Goal: Information Seeking & Learning: Learn about a topic

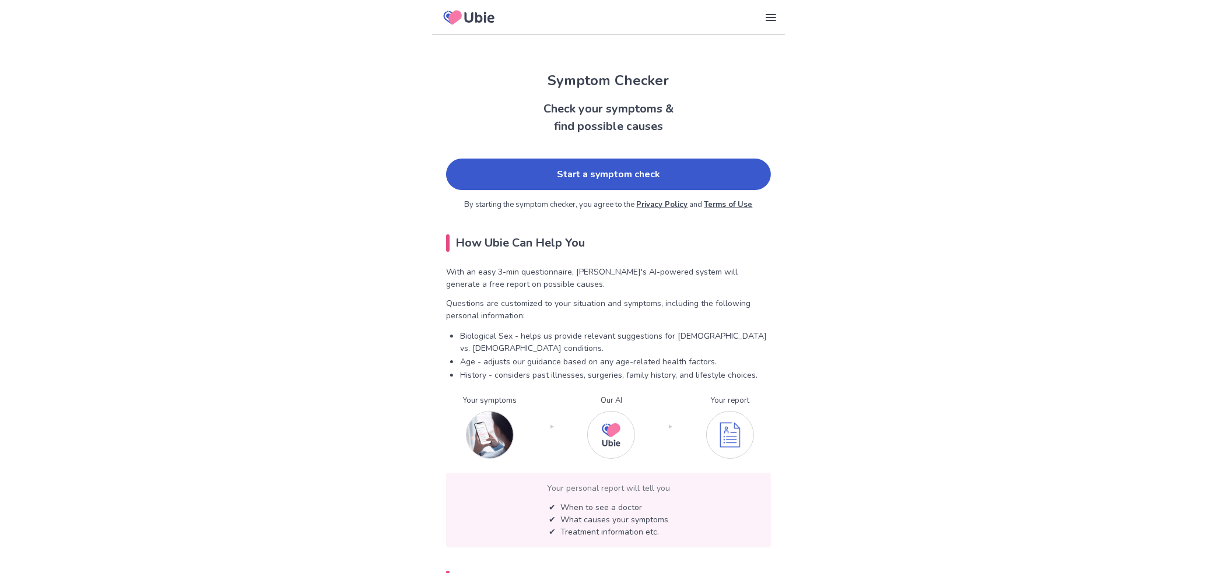
click at [633, 170] on link "Start a symptom check" at bounding box center [608, 174] width 325 height 31
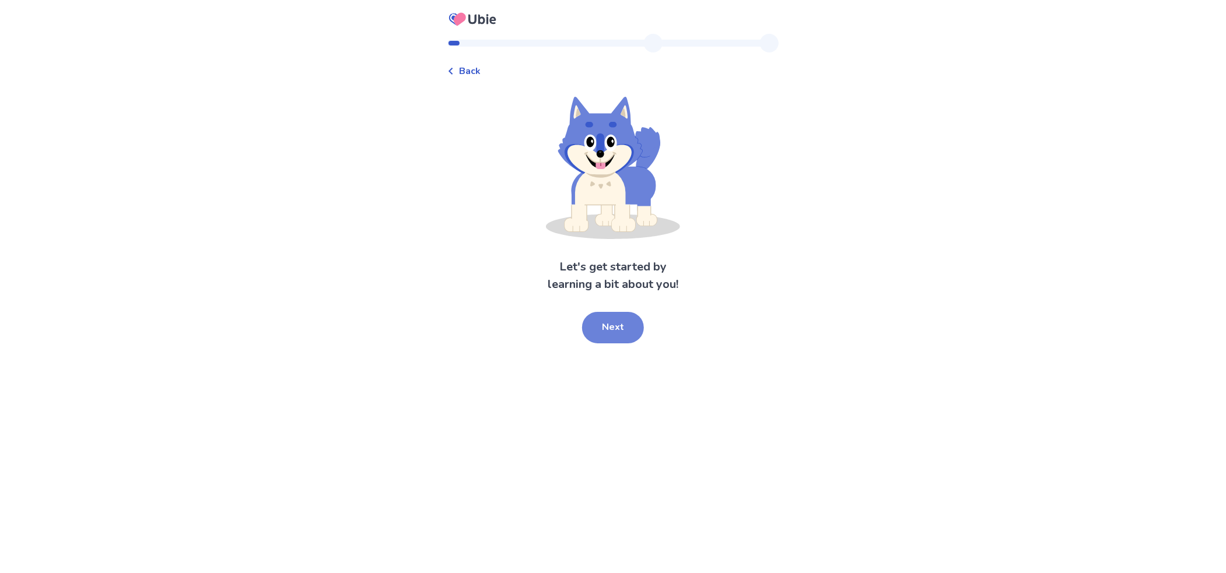
click at [617, 332] on button "Next" at bounding box center [613, 327] width 62 height 31
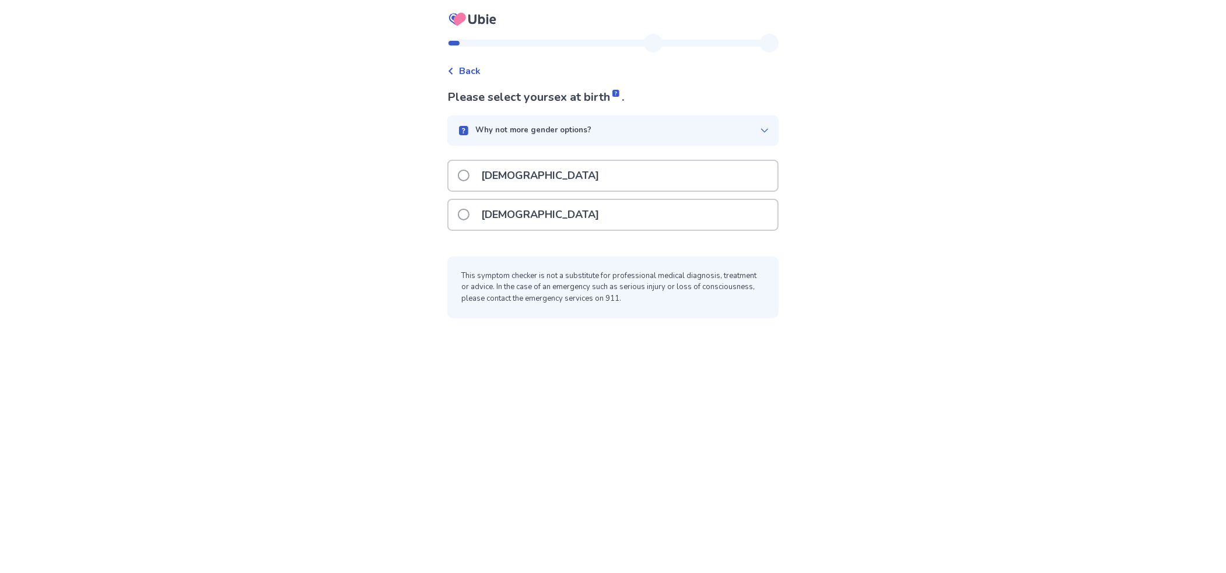
click at [505, 178] on p "[DEMOGRAPHIC_DATA]" at bounding box center [540, 176] width 132 height 30
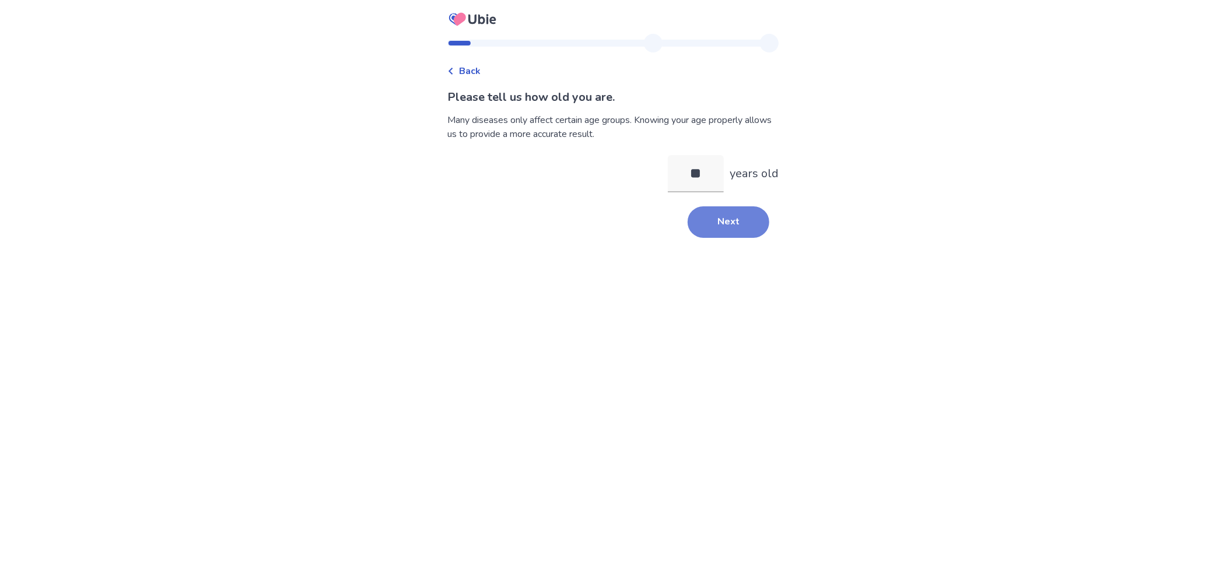
type input "**"
click at [735, 227] on button "Next" at bounding box center [729, 221] width 82 height 31
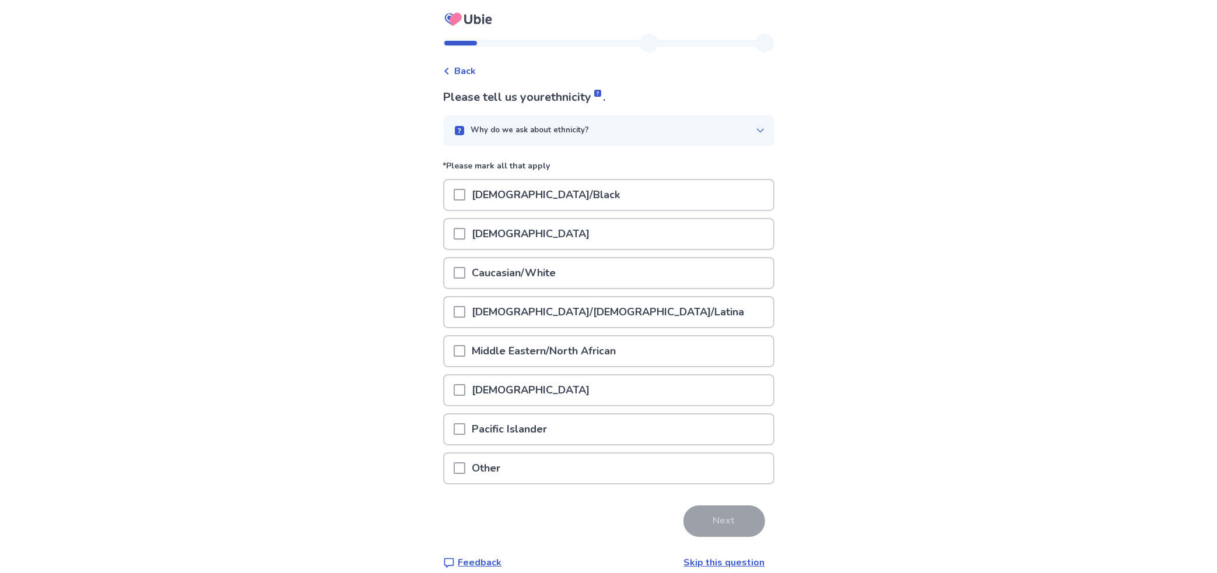
click at [493, 275] on p "Caucasian/White" at bounding box center [514, 273] width 98 height 30
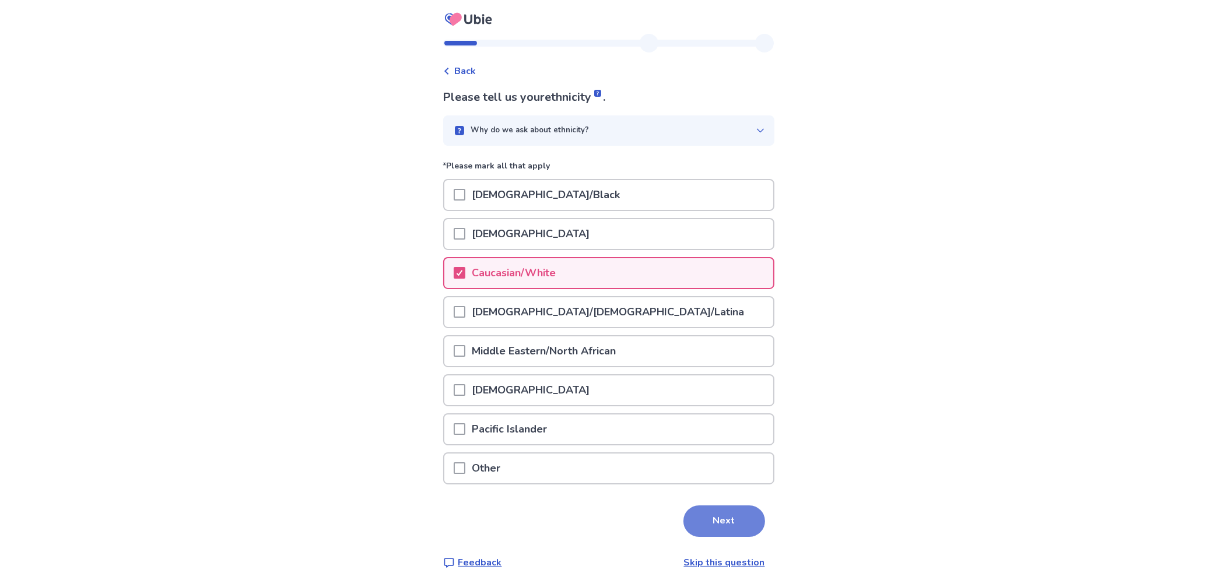
click at [710, 515] on button "Next" at bounding box center [725, 521] width 82 height 31
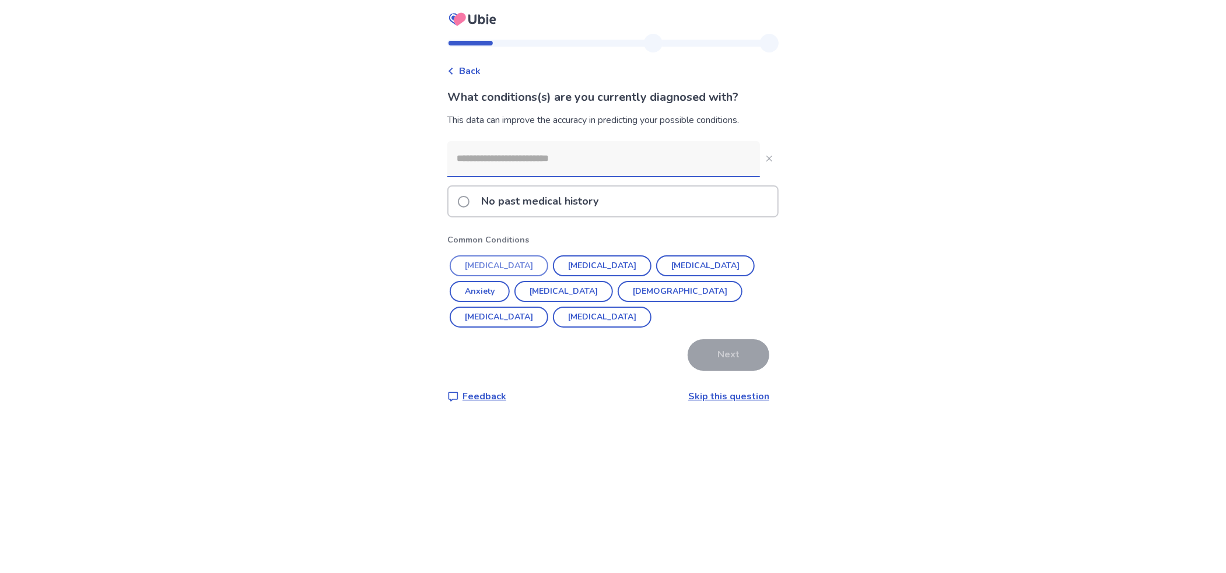
click at [493, 265] on button "[MEDICAL_DATA]" at bounding box center [499, 265] width 99 height 21
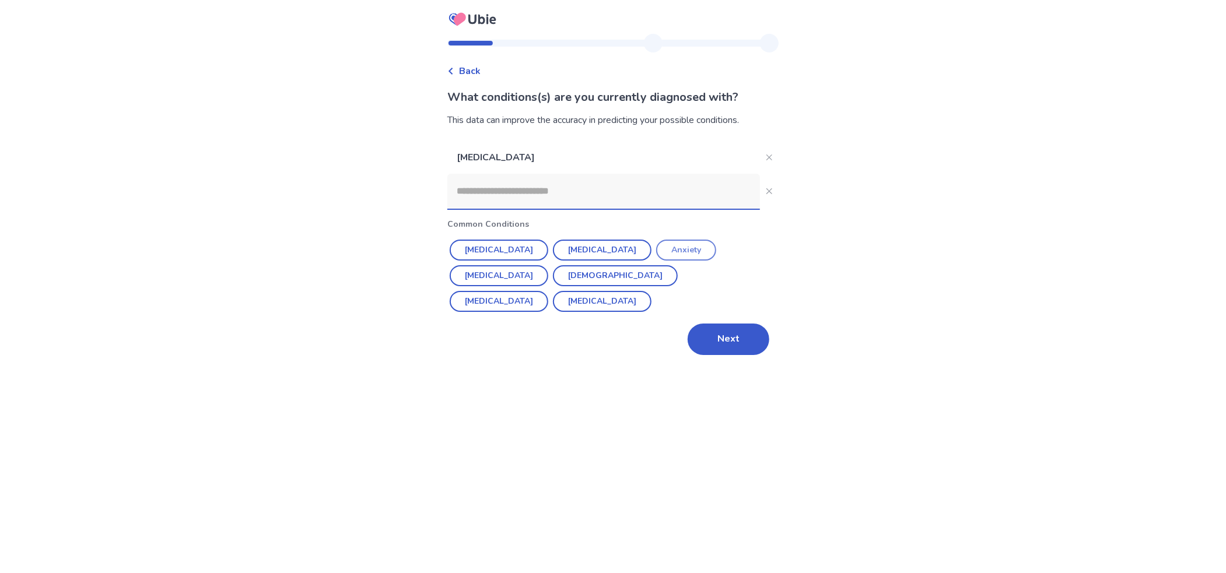
click at [656, 249] on button "Anxiety" at bounding box center [686, 250] width 60 height 21
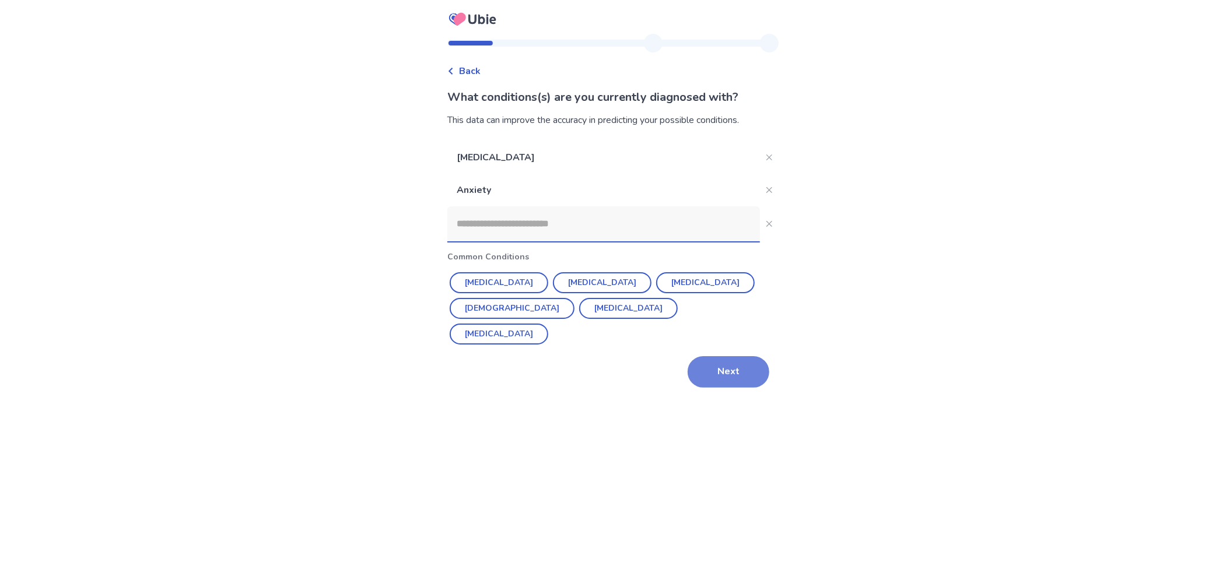
click at [719, 356] on button "Next" at bounding box center [729, 371] width 82 height 31
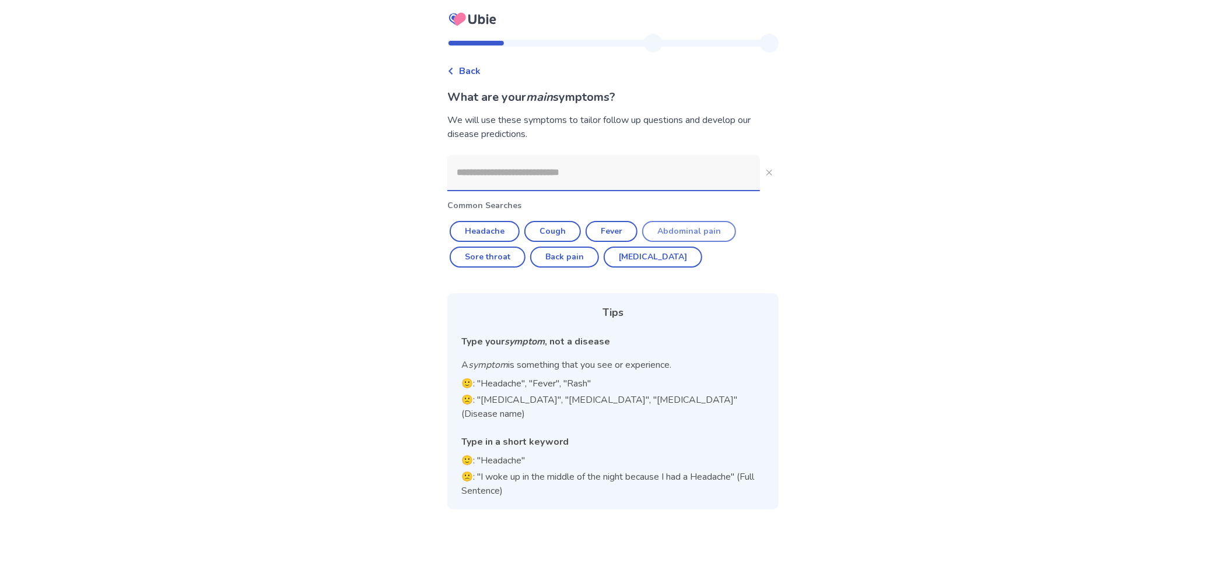
click at [690, 231] on button "Abdominal pain" at bounding box center [689, 231] width 94 height 21
type input "**********"
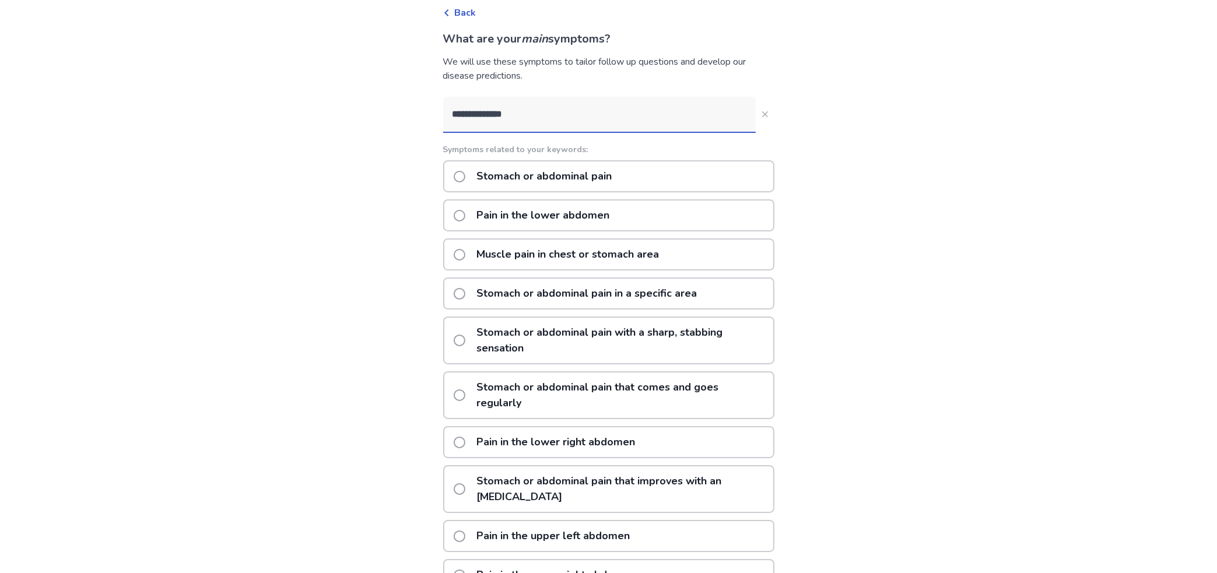
scroll to position [117, 0]
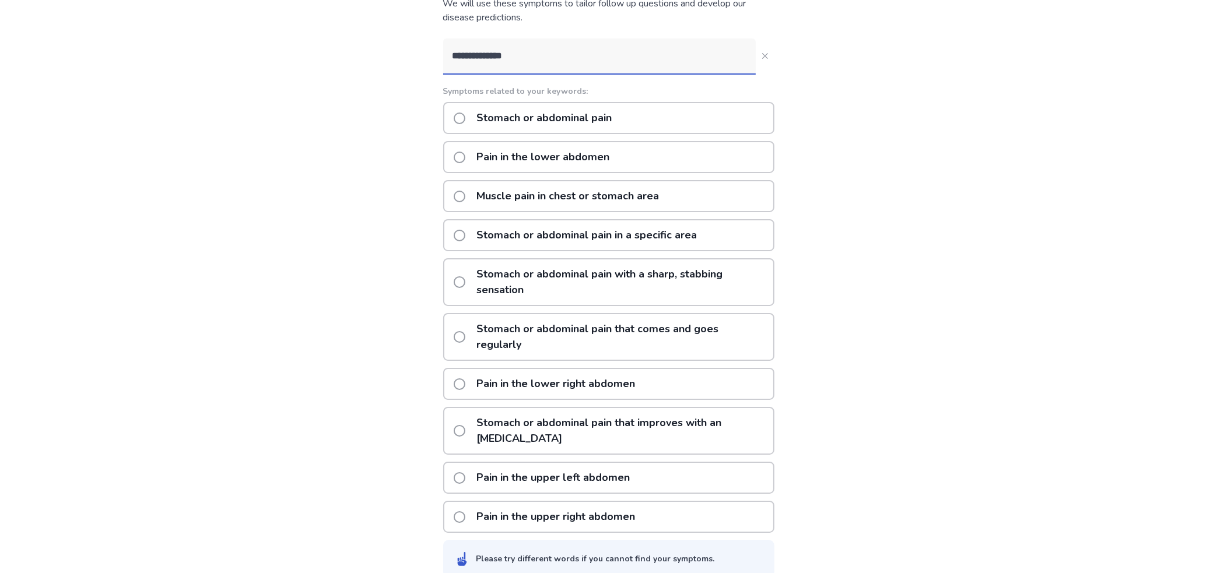
click at [510, 121] on p "Stomach or abdominal pain" at bounding box center [544, 118] width 149 height 30
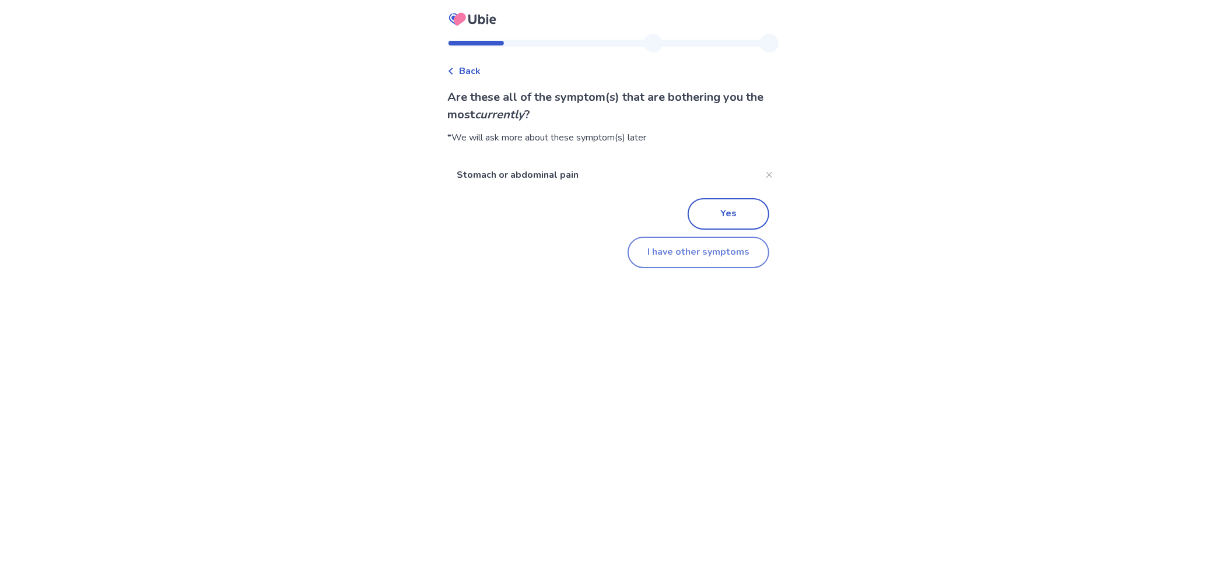
click at [704, 252] on button "I have other symptoms" at bounding box center [699, 252] width 142 height 31
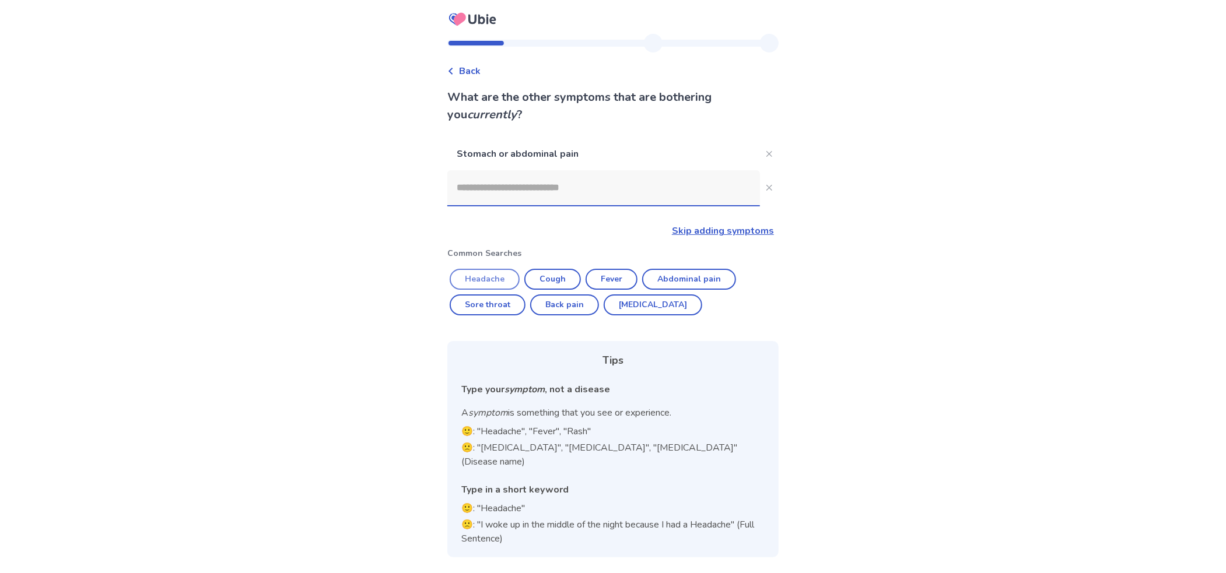
click at [497, 276] on button "Headache" at bounding box center [485, 279] width 70 height 21
type input "********"
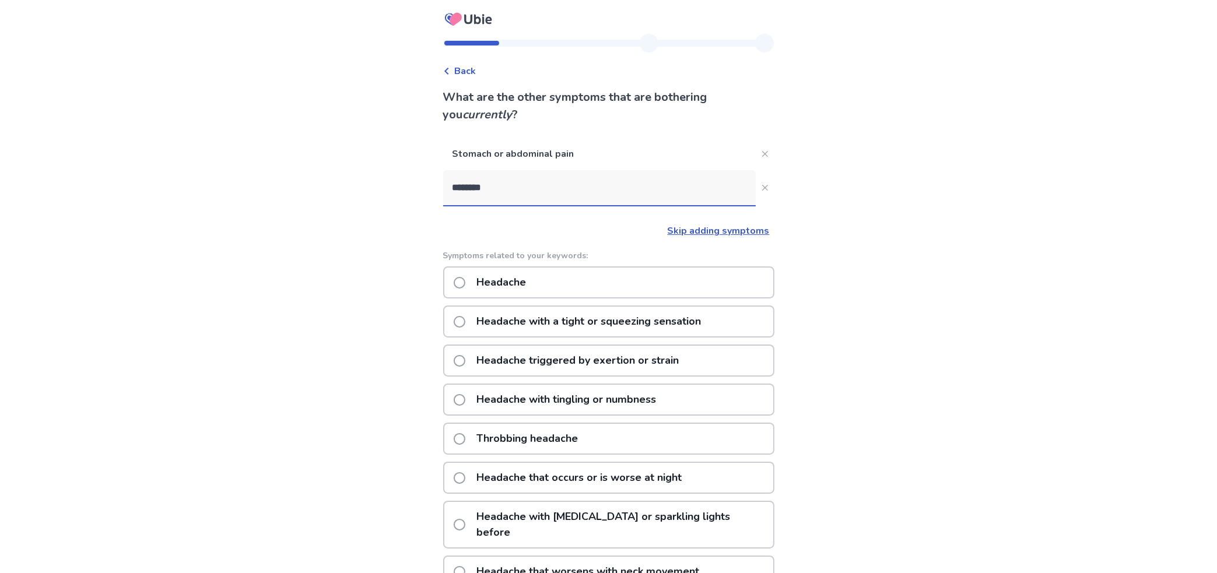
click at [500, 433] on p "Throbbing headache" at bounding box center [527, 439] width 115 height 30
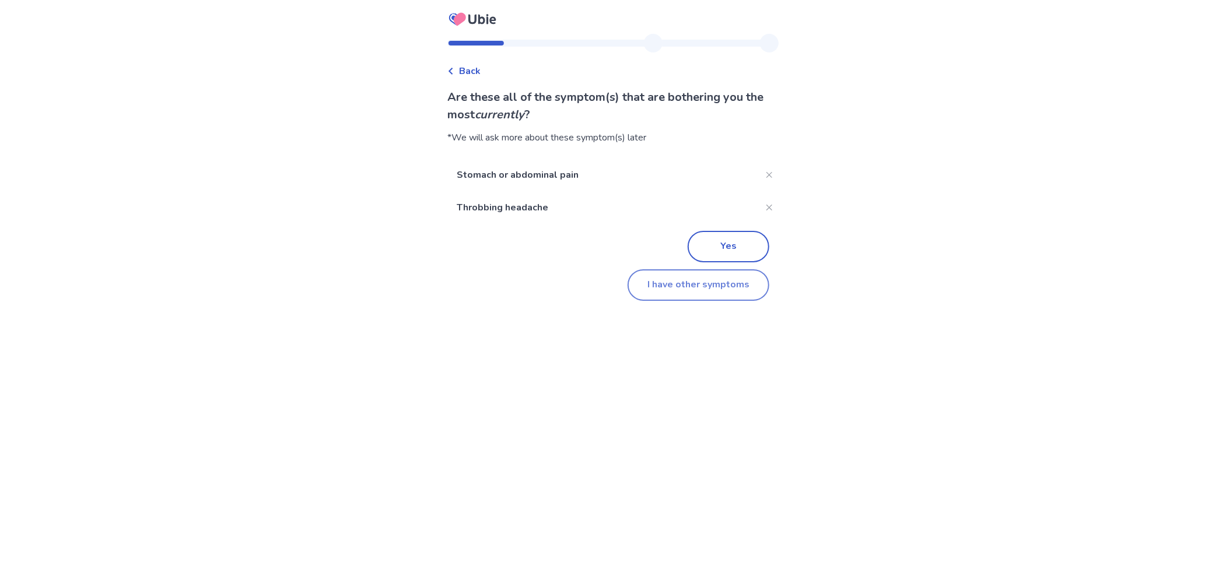
click at [658, 287] on button "I have other symptoms" at bounding box center [699, 284] width 142 height 31
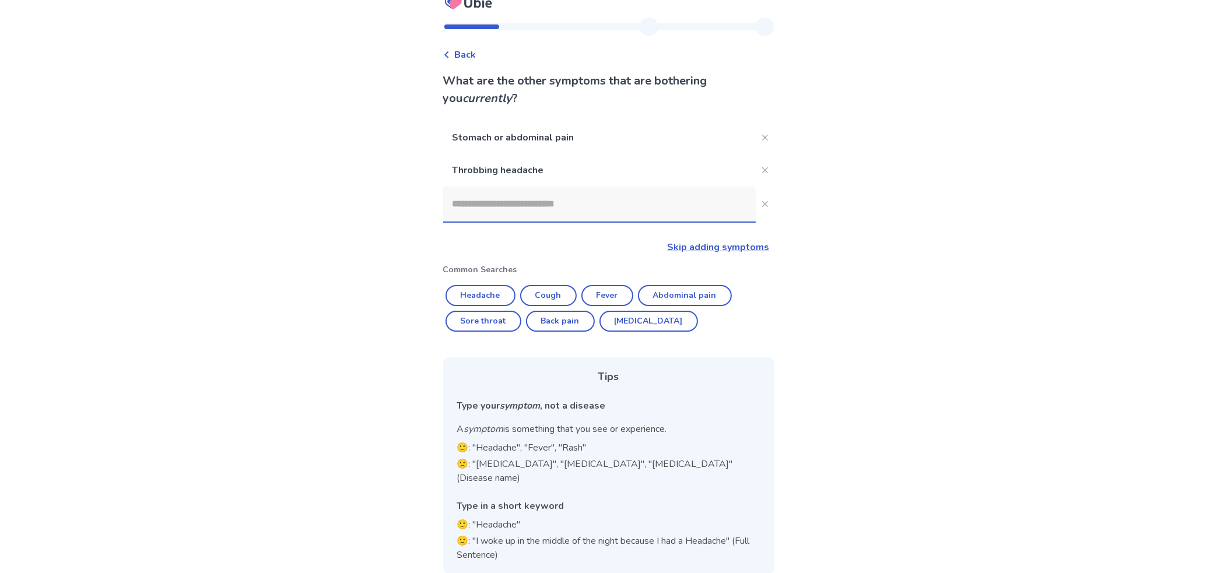
click at [529, 211] on input at bounding box center [599, 204] width 313 height 35
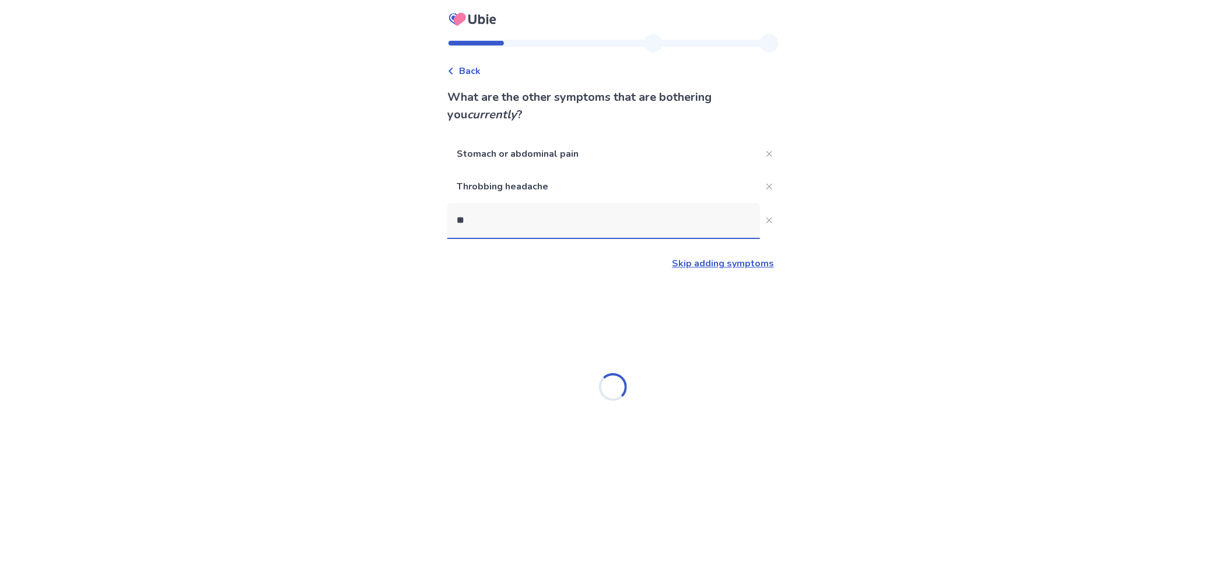
type input "***"
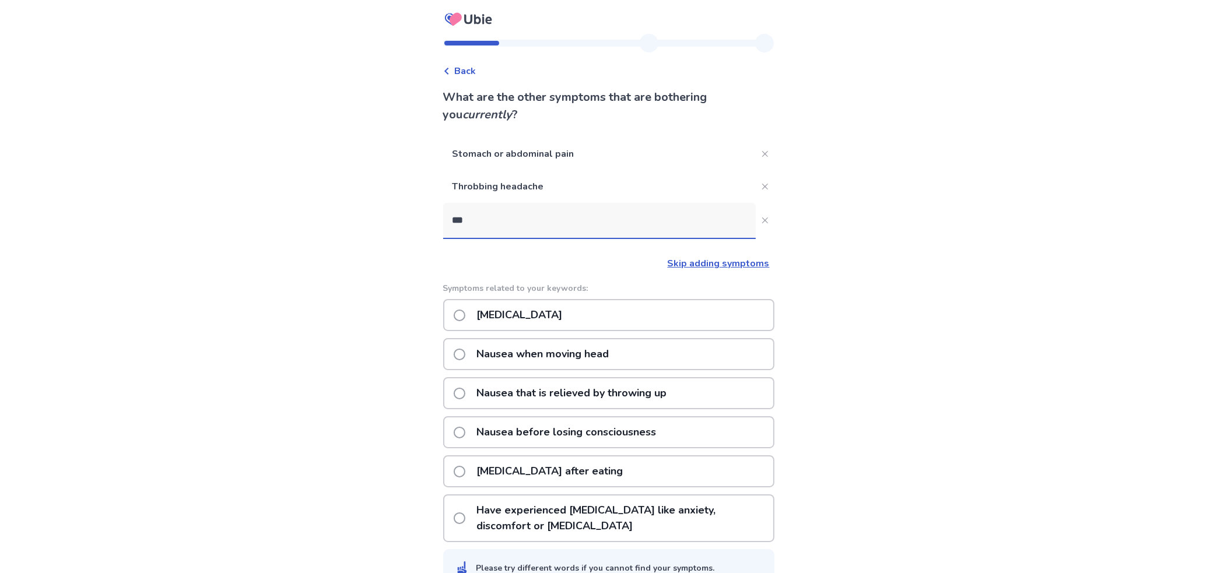
click at [518, 313] on p "[MEDICAL_DATA]" at bounding box center [520, 315] width 100 height 30
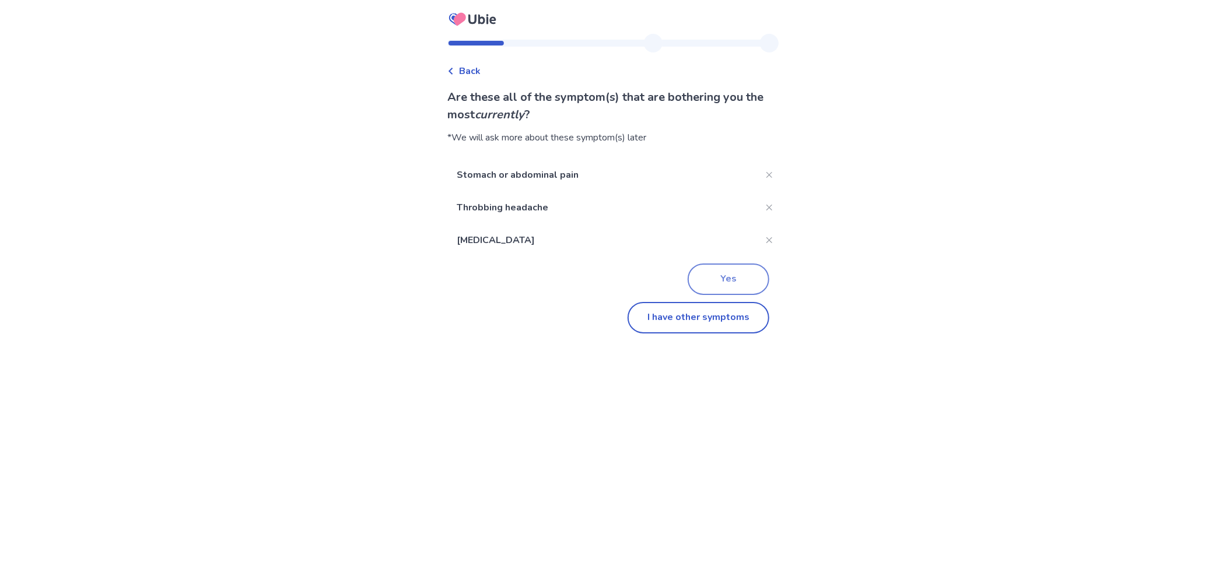
click at [727, 275] on button "Yes" at bounding box center [729, 279] width 82 height 31
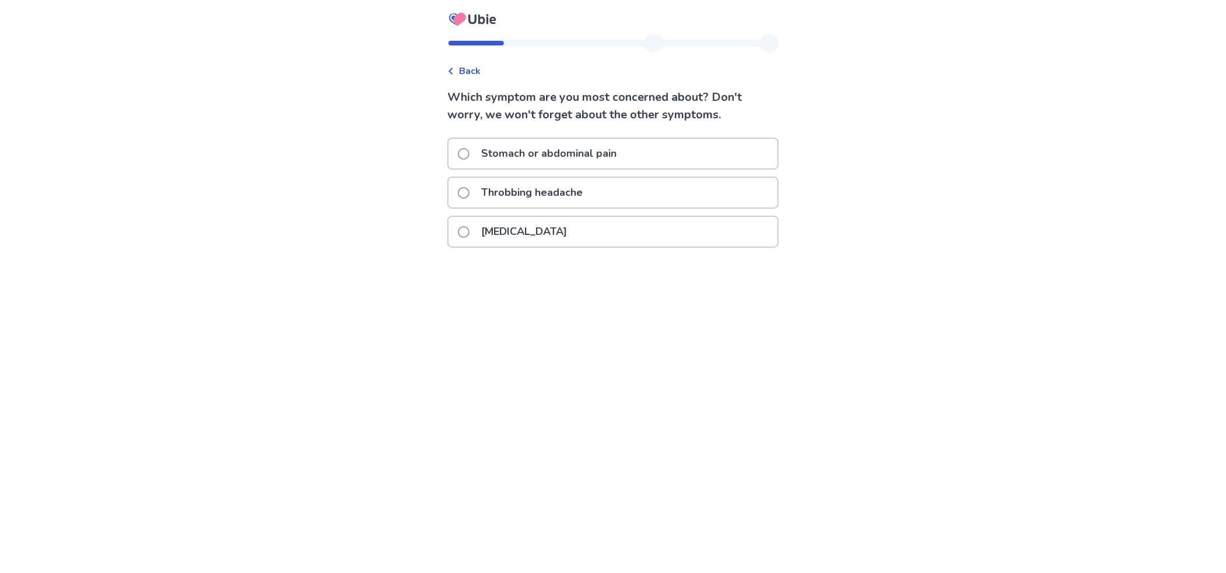
click at [535, 155] on p "Stomach or abdominal pain" at bounding box center [548, 154] width 149 height 30
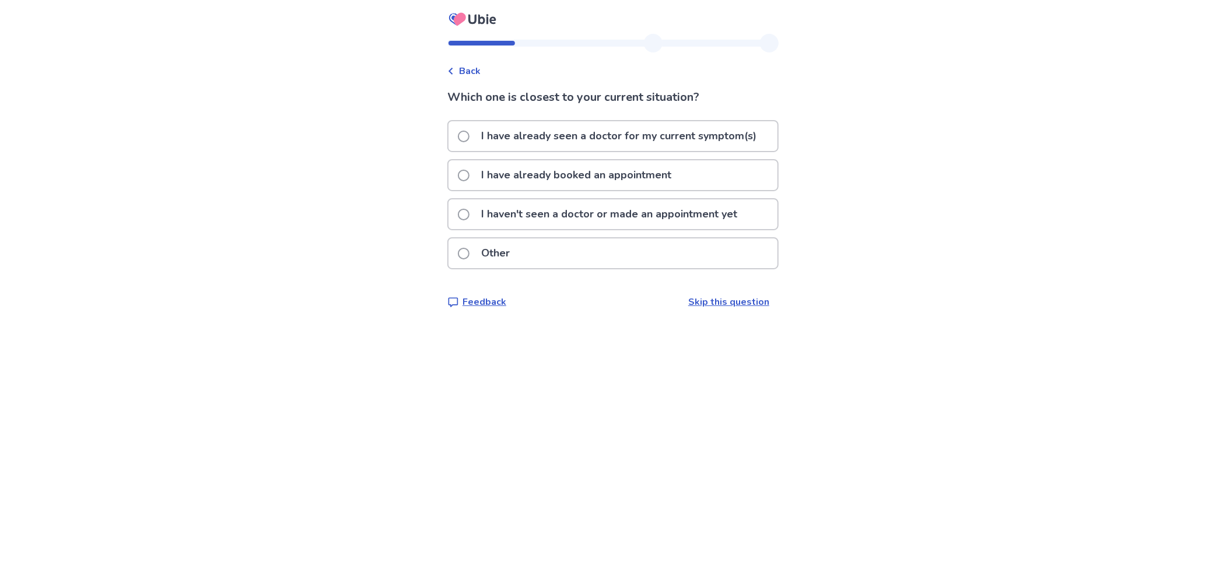
click at [545, 212] on p "I haven't seen a doctor or made an appointment yet" at bounding box center [609, 214] width 270 height 30
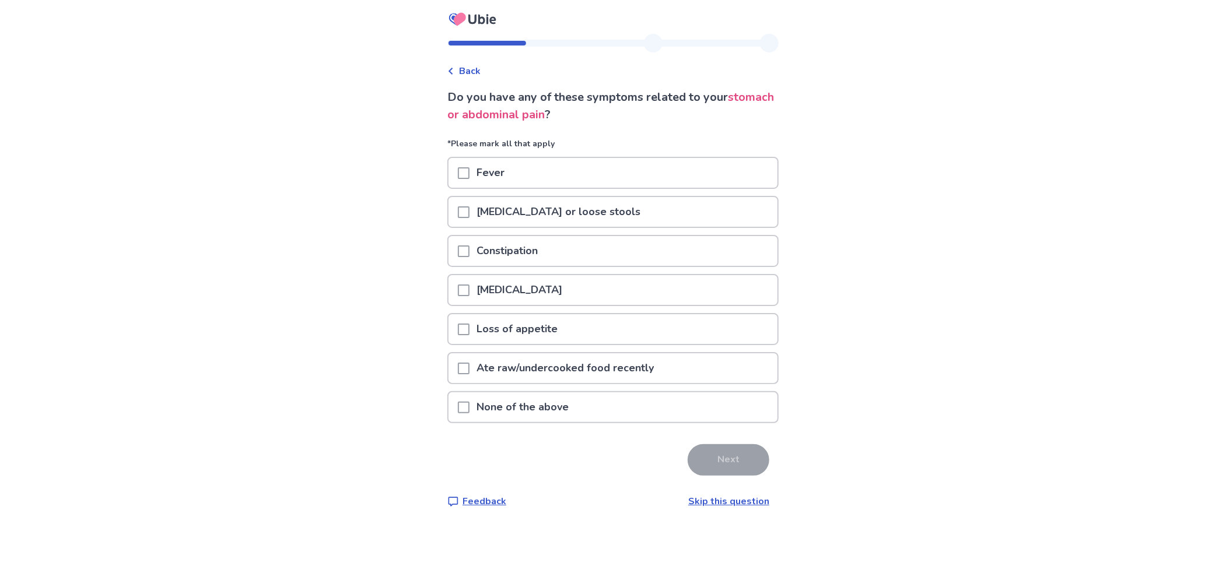
click at [470, 324] on span at bounding box center [464, 330] width 12 height 12
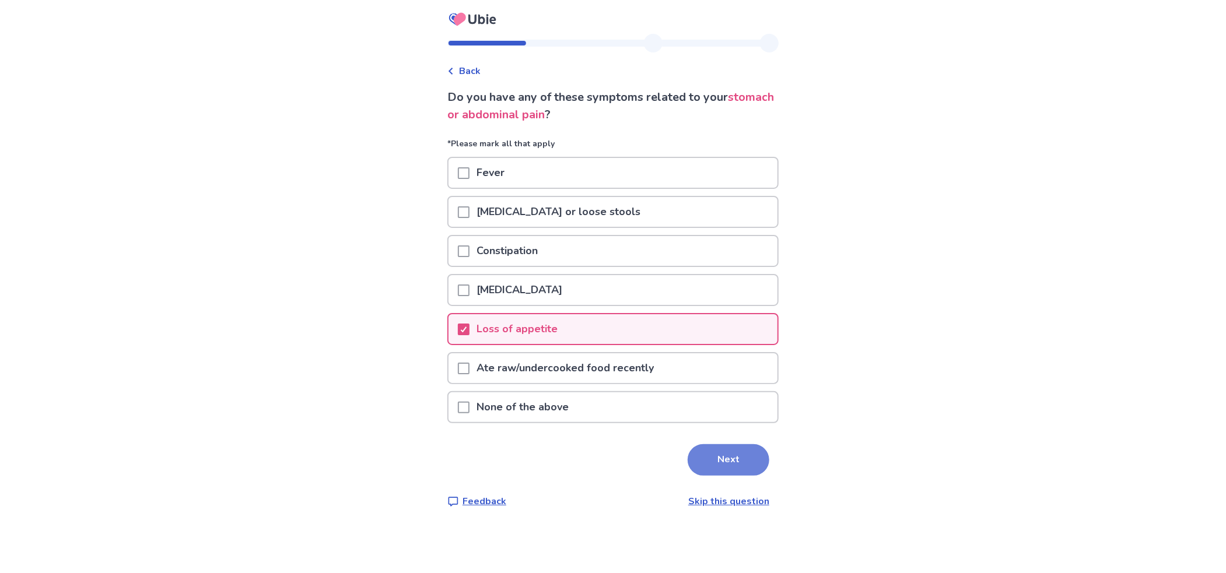
click at [712, 455] on button "Next" at bounding box center [729, 459] width 82 height 31
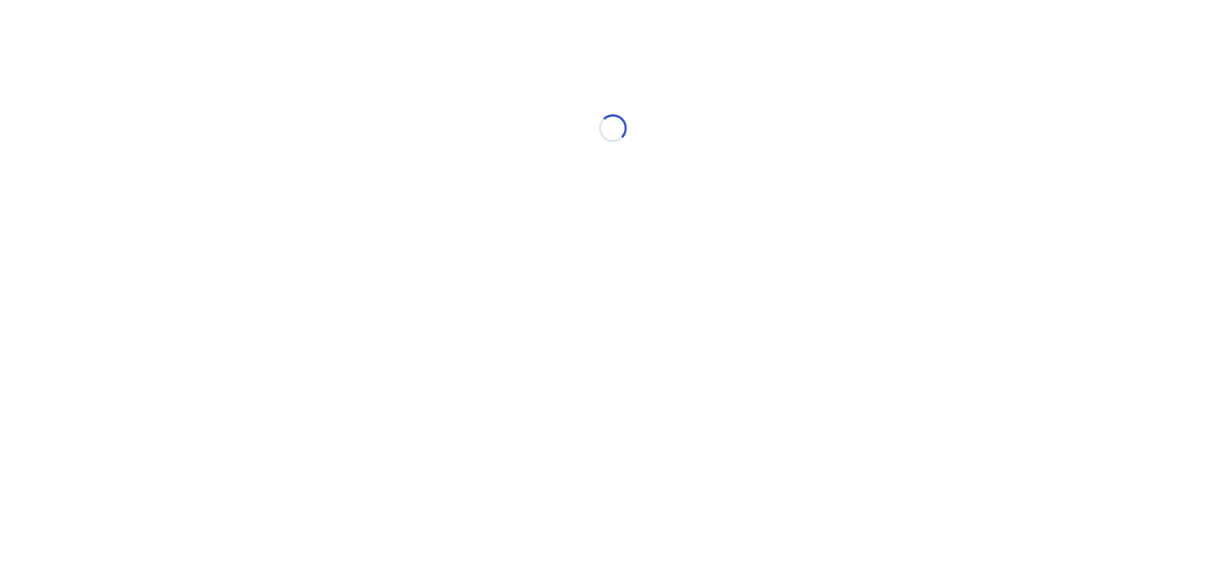
select select "*"
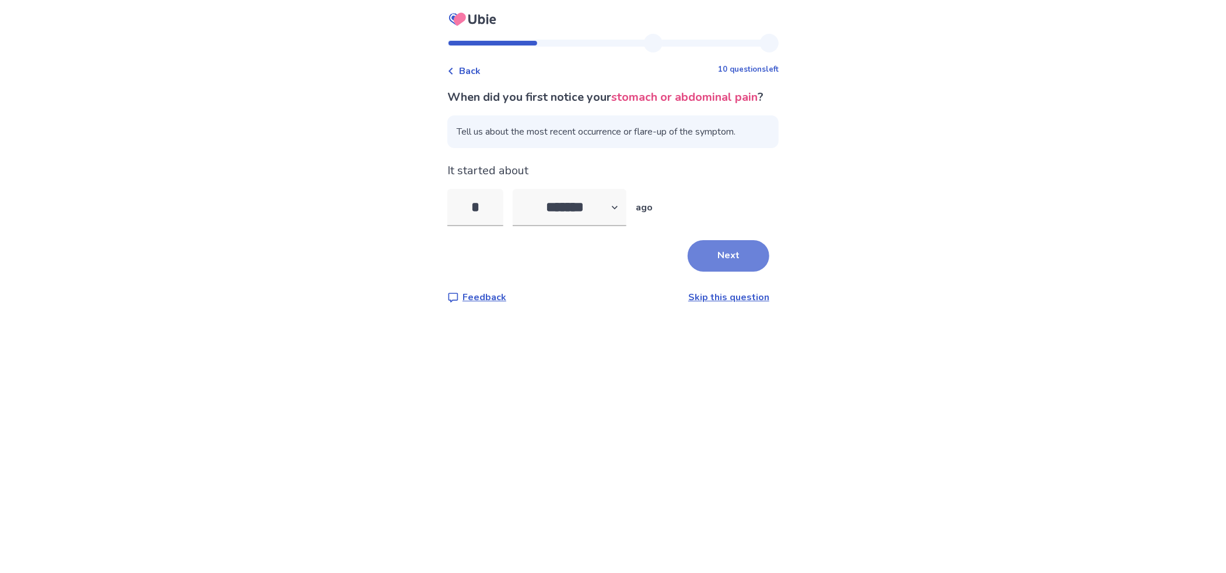
type input "*"
click at [717, 272] on button "Next" at bounding box center [729, 255] width 82 height 31
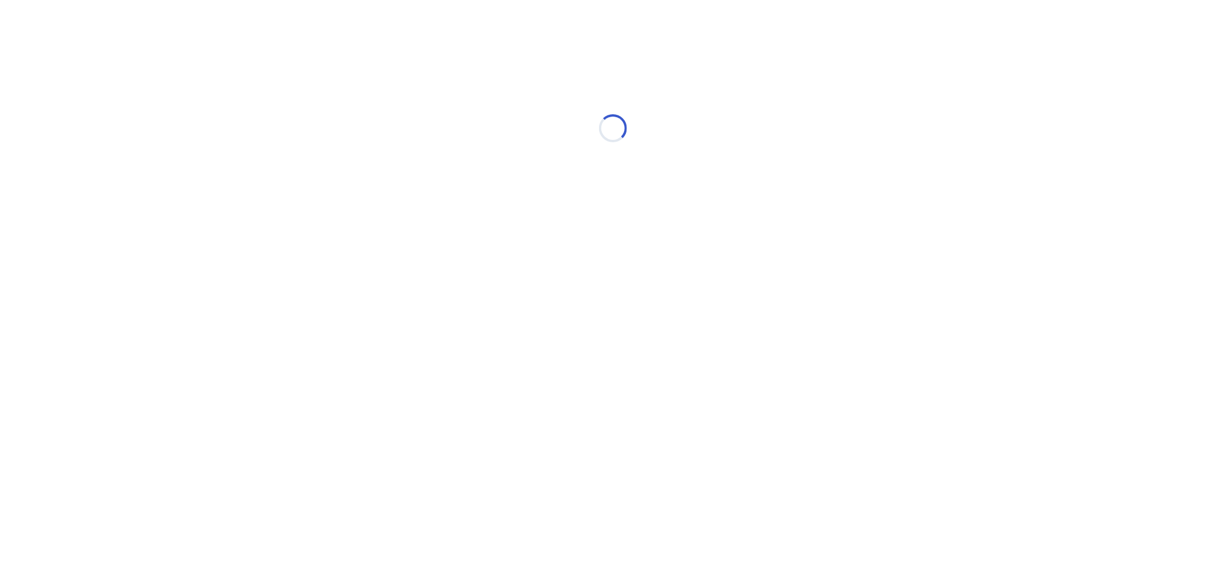
select select "*"
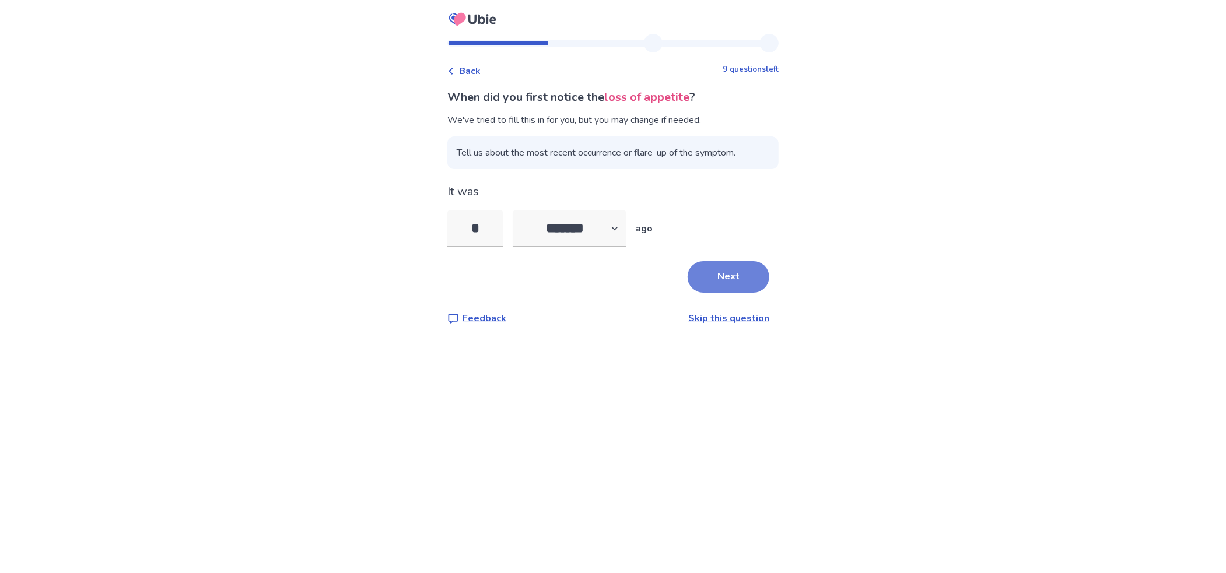
click at [706, 278] on button "Next" at bounding box center [729, 276] width 82 height 31
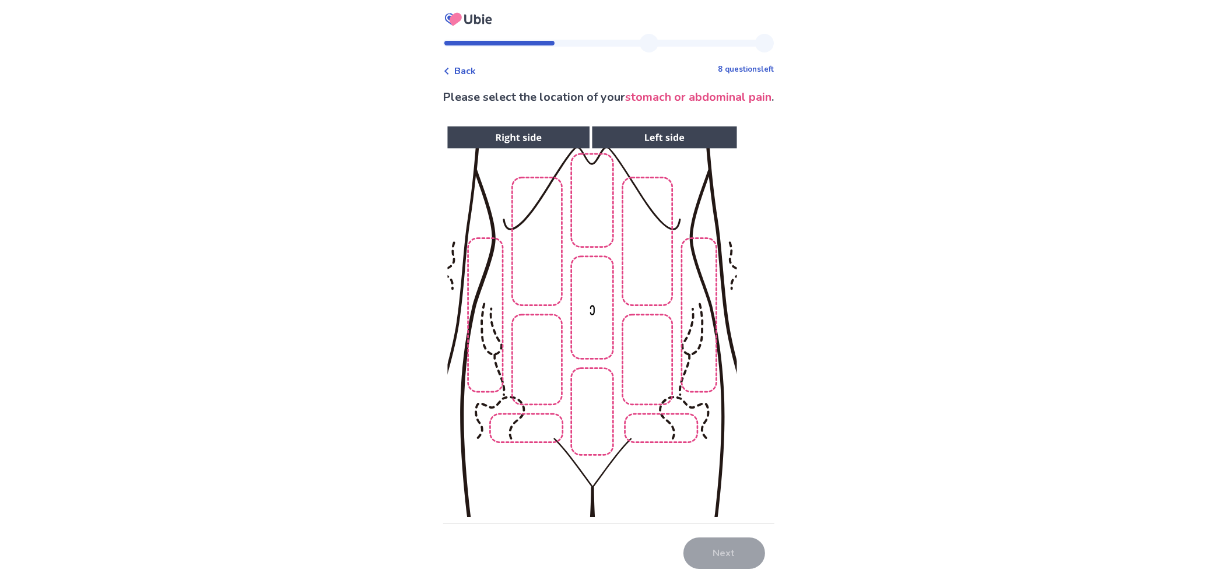
click at [532, 282] on img at bounding box center [592, 322] width 596 height 404
click at [590, 288] on img at bounding box center [592, 322] width 596 height 404
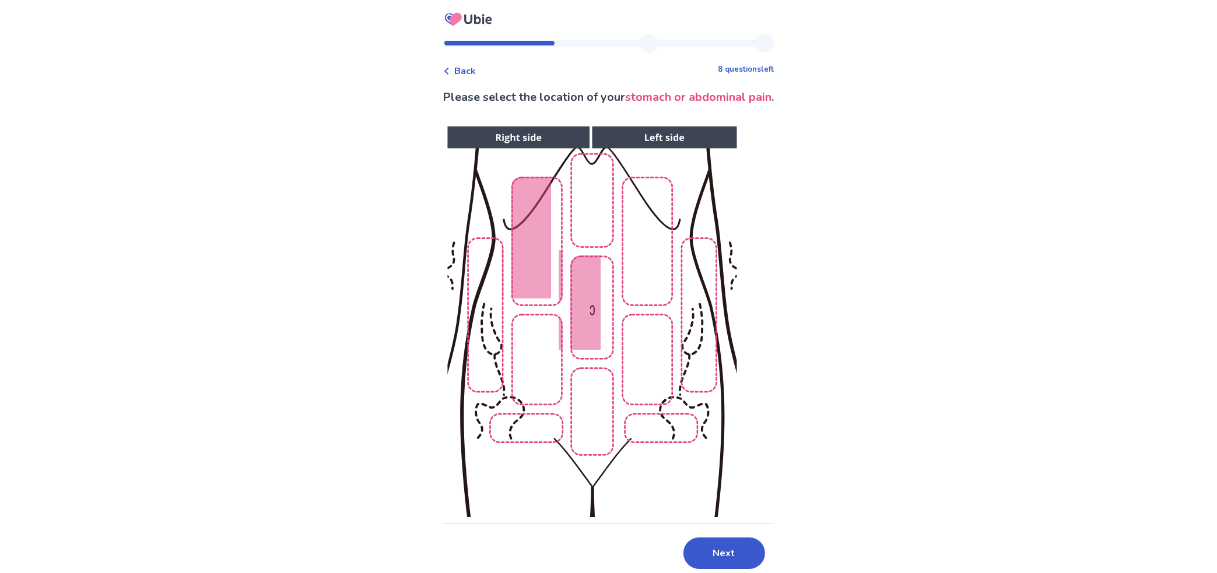
click at [591, 237] on img at bounding box center [592, 322] width 596 height 404
click at [646, 253] on img at bounding box center [592, 322] width 596 height 404
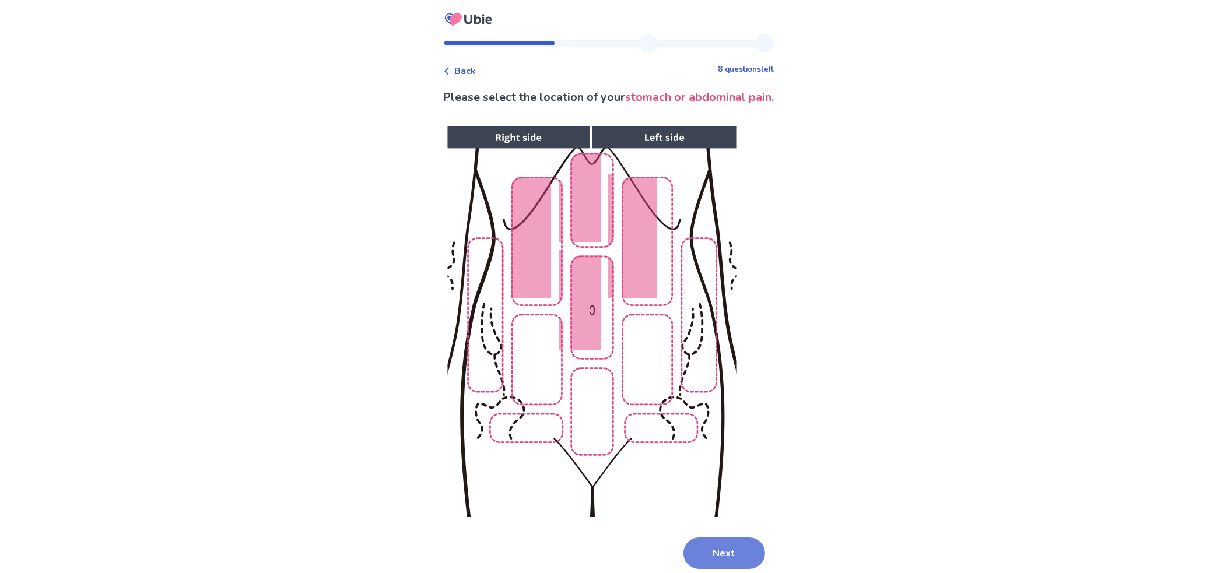
click at [715, 545] on button "Next" at bounding box center [725, 553] width 82 height 31
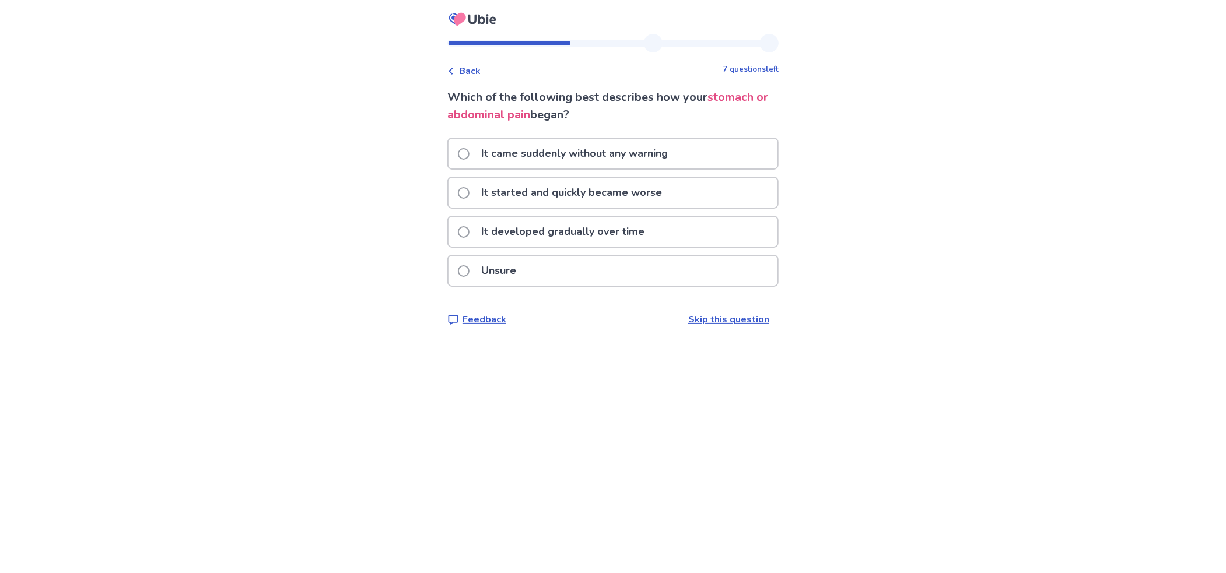
click at [526, 190] on p "It started and quickly became worse" at bounding box center [571, 193] width 195 height 30
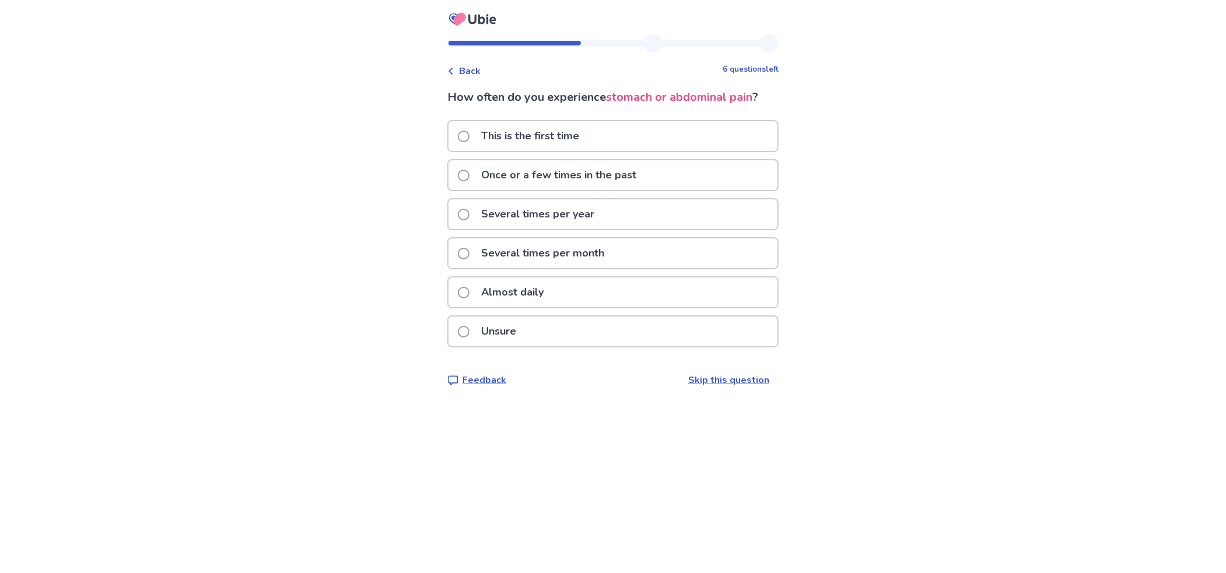
click at [532, 177] on p "Once or a few times in the past" at bounding box center [558, 175] width 169 height 30
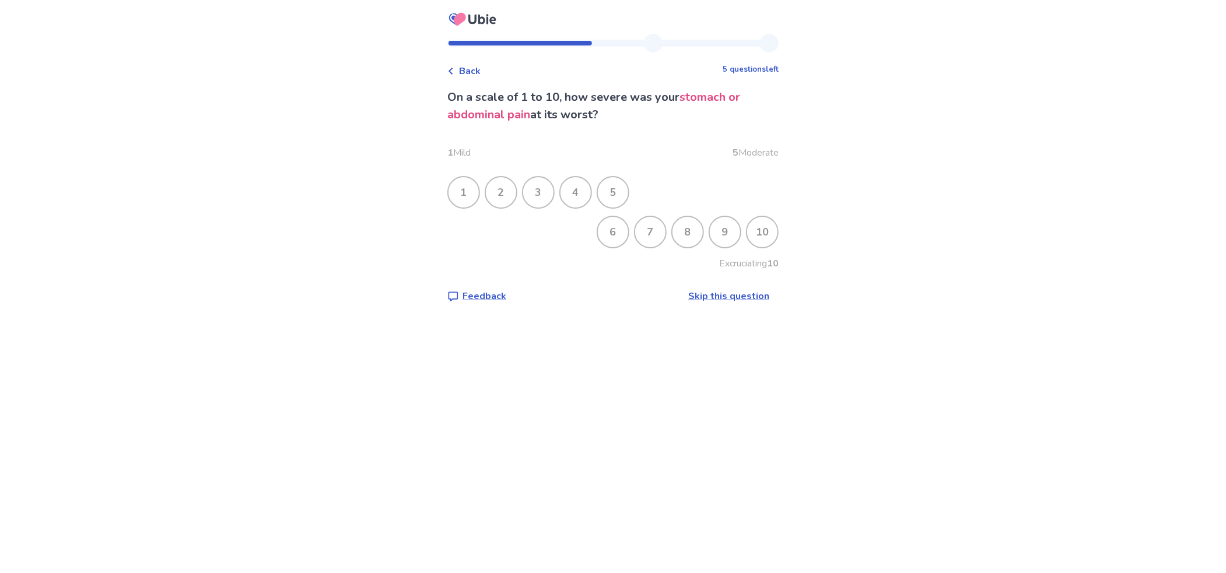
click at [673, 230] on div "8" at bounding box center [688, 232] width 30 height 30
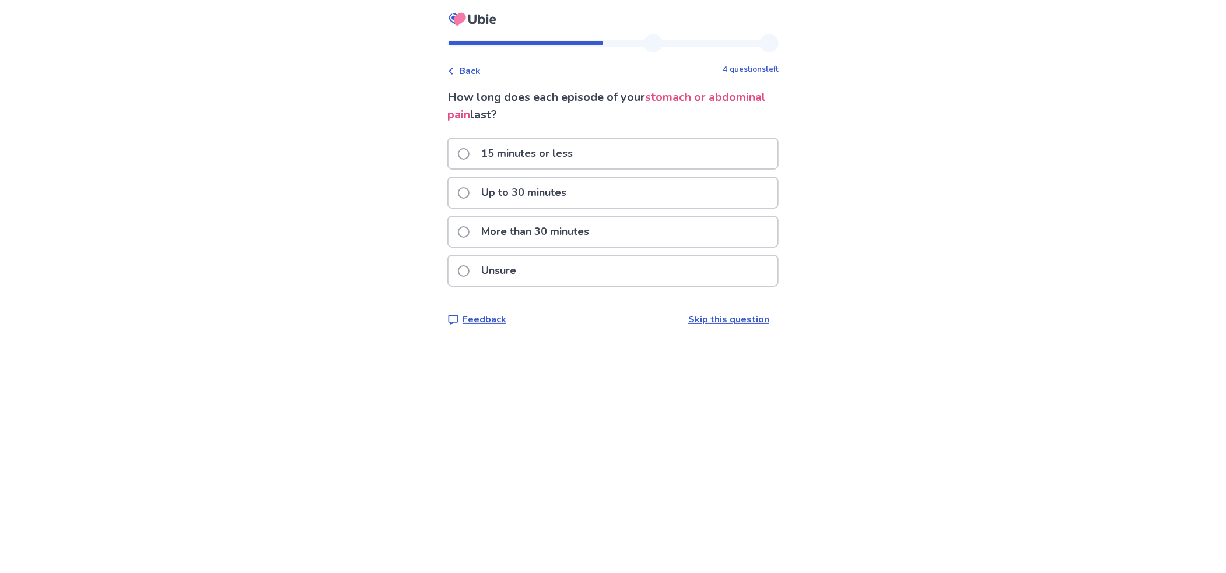
click at [634, 237] on div "More than 30 minutes" at bounding box center [613, 232] width 329 height 30
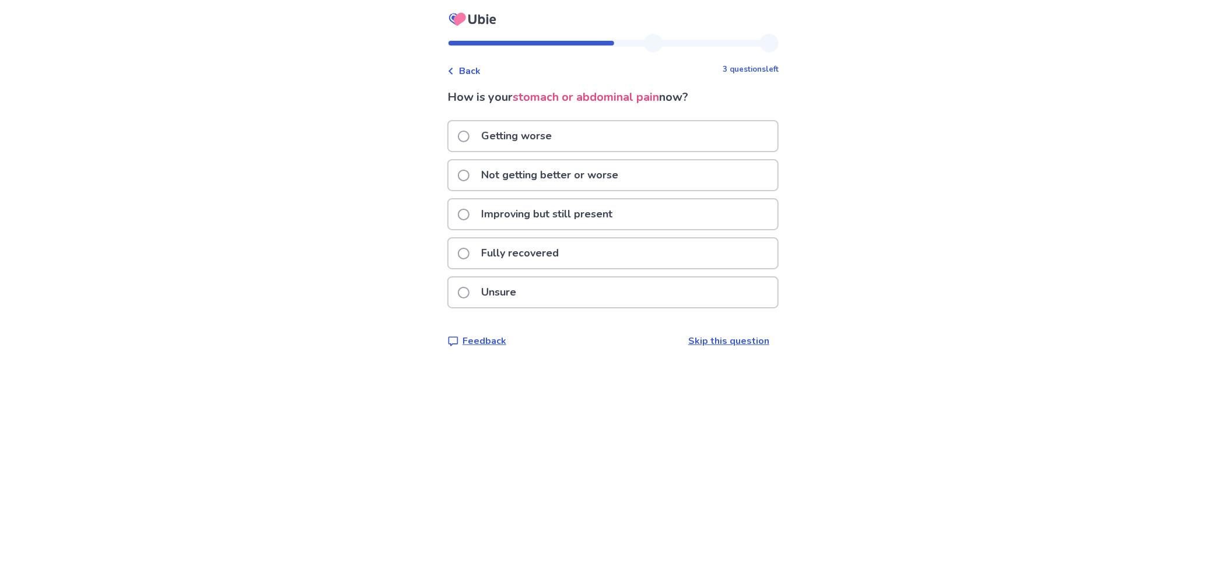
click at [542, 135] on p "Getting worse" at bounding box center [516, 136] width 85 height 30
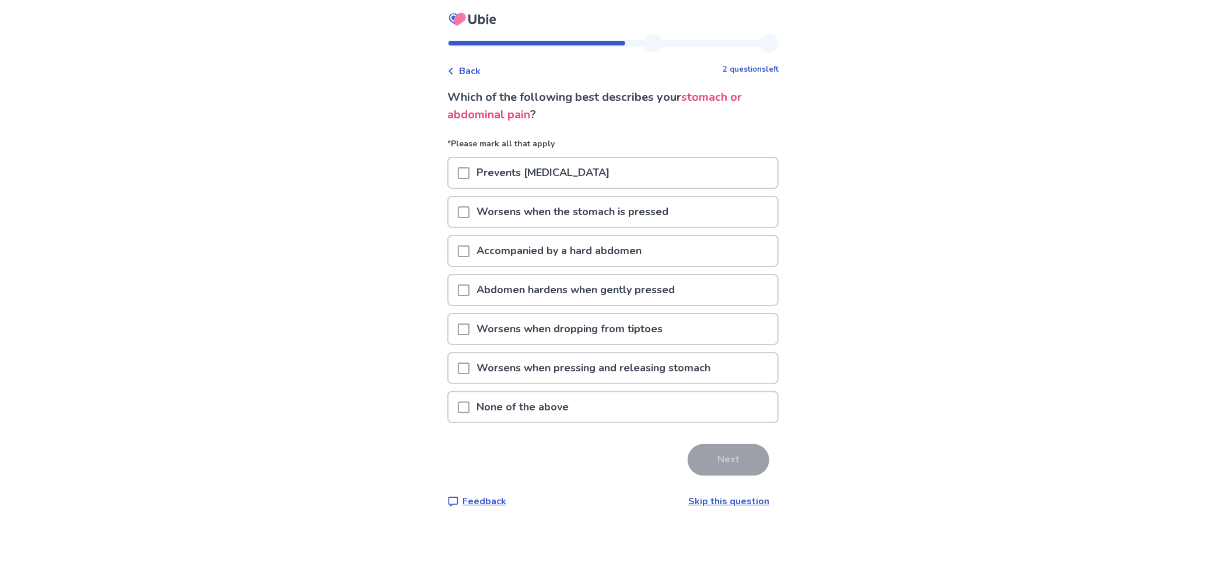
click at [540, 214] on p "Worsens when the stomach is pressed" at bounding box center [573, 212] width 206 height 30
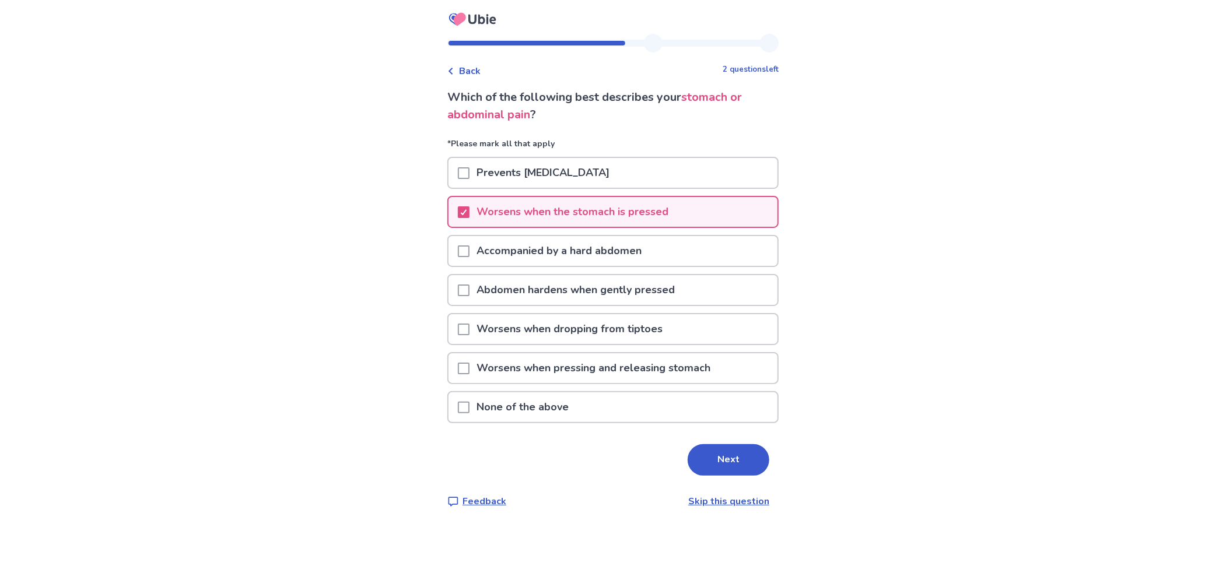
click at [548, 370] on p "Worsens when pressing and releasing stomach" at bounding box center [594, 368] width 248 height 30
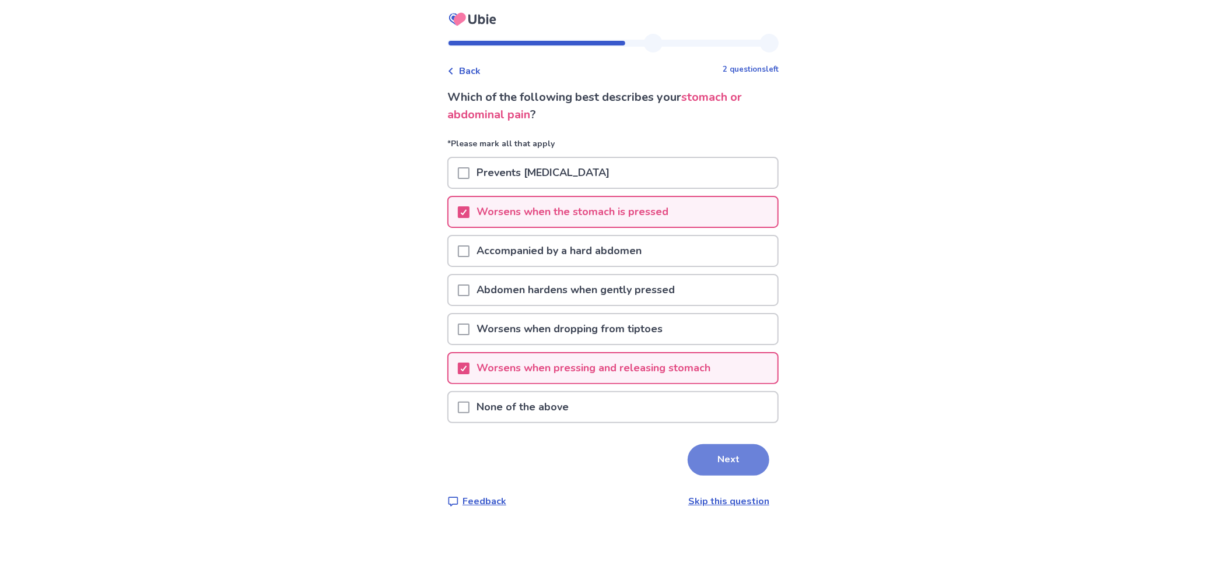
click at [698, 454] on button "Next" at bounding box center [729, 459] width 82 height 31
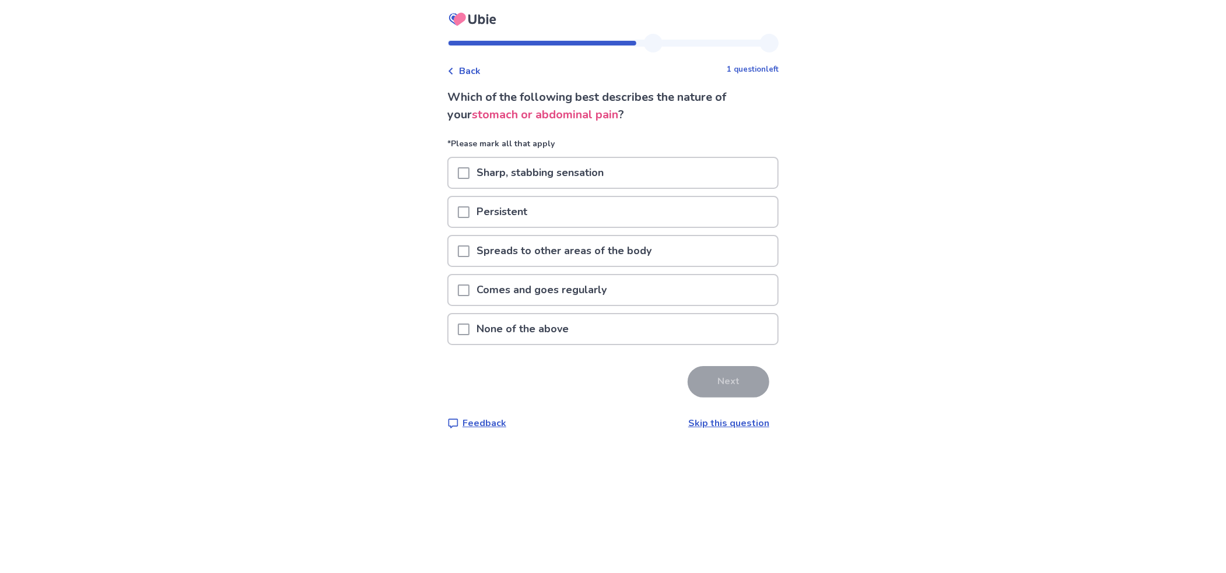
click at [502, 176] on p "Sharp, stabbing sensation" at bounding box center [540, 173] width 141 height 30
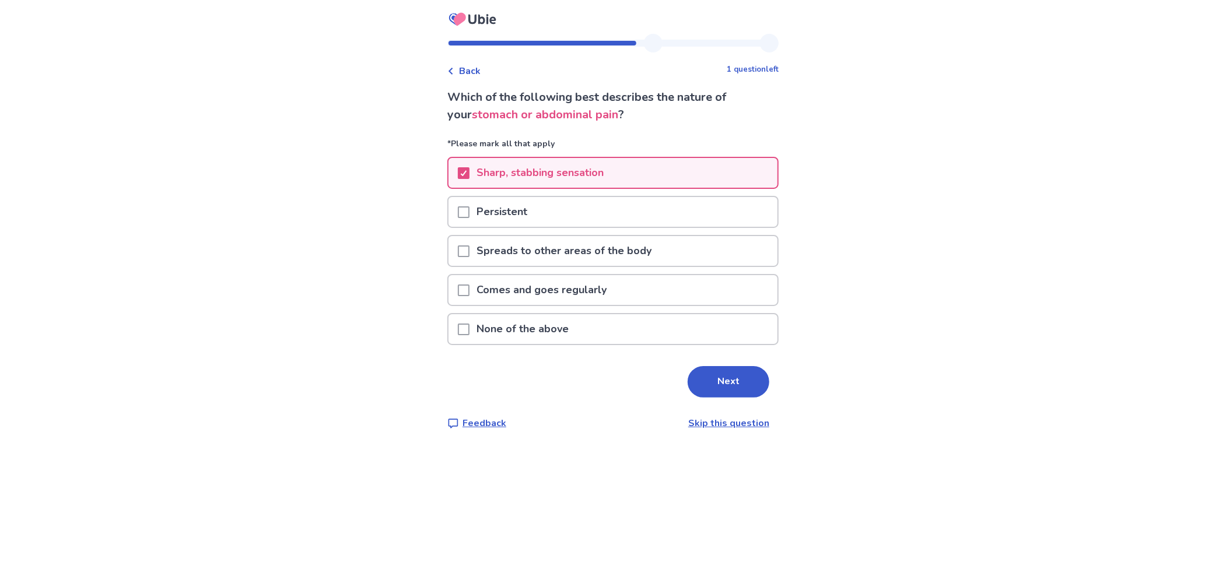
click at [502, 205] on p "Persistent" at bounding box center [502, 212] width 65 height 30
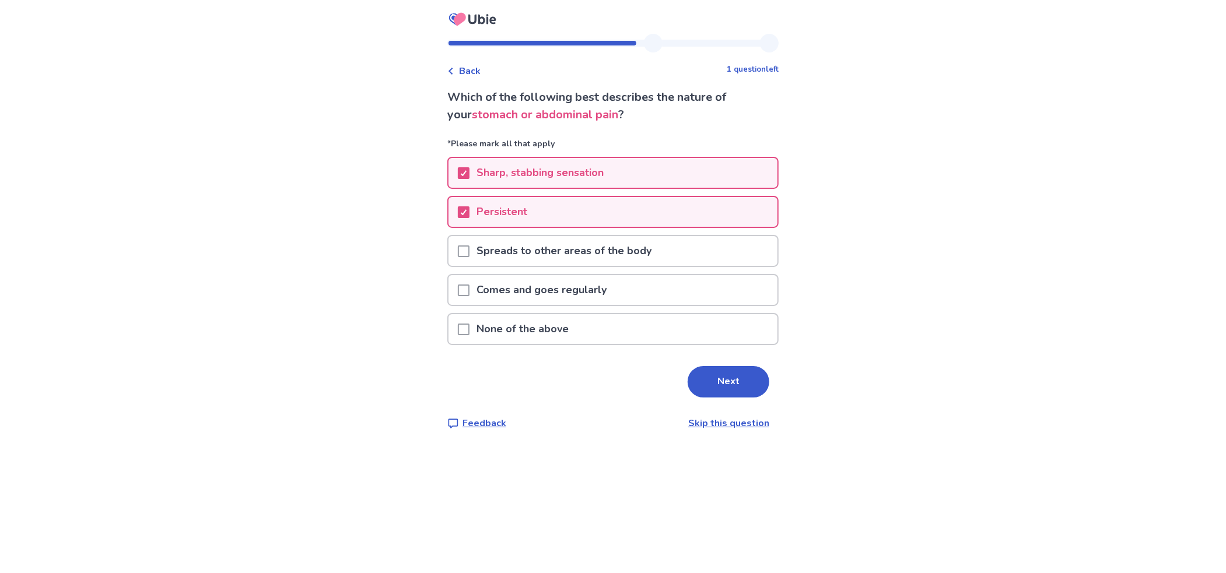
click at [702, 376] on button "Next" at bounding box center [729, 381] width 82 height 31
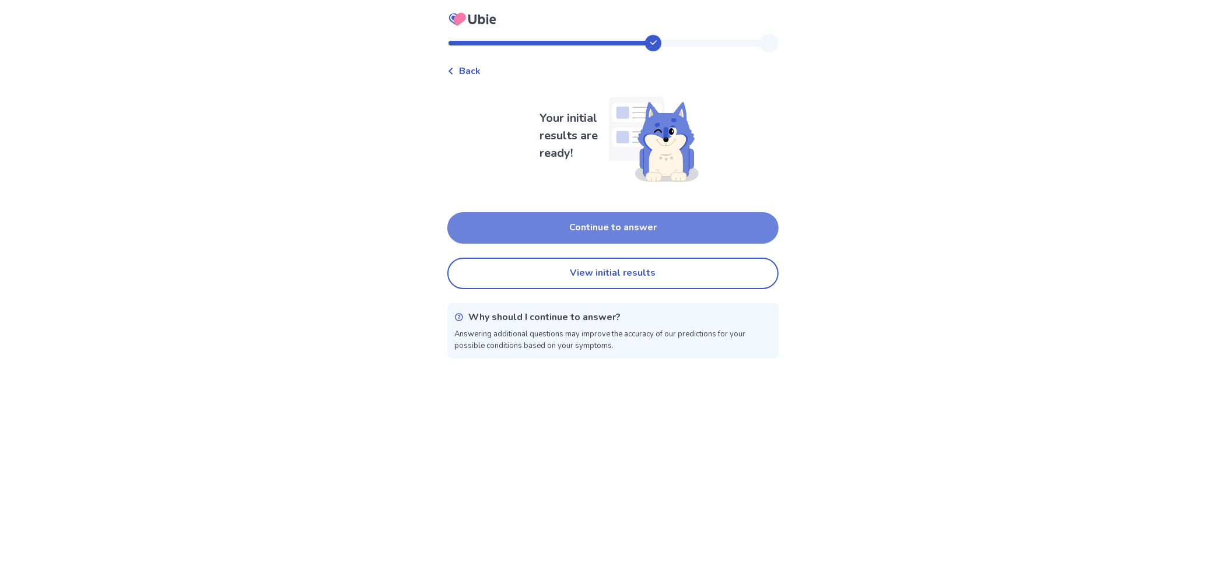
click at [607, 224] on button "Continue to answer" at bounding box center [612, 227] width 331 height 31
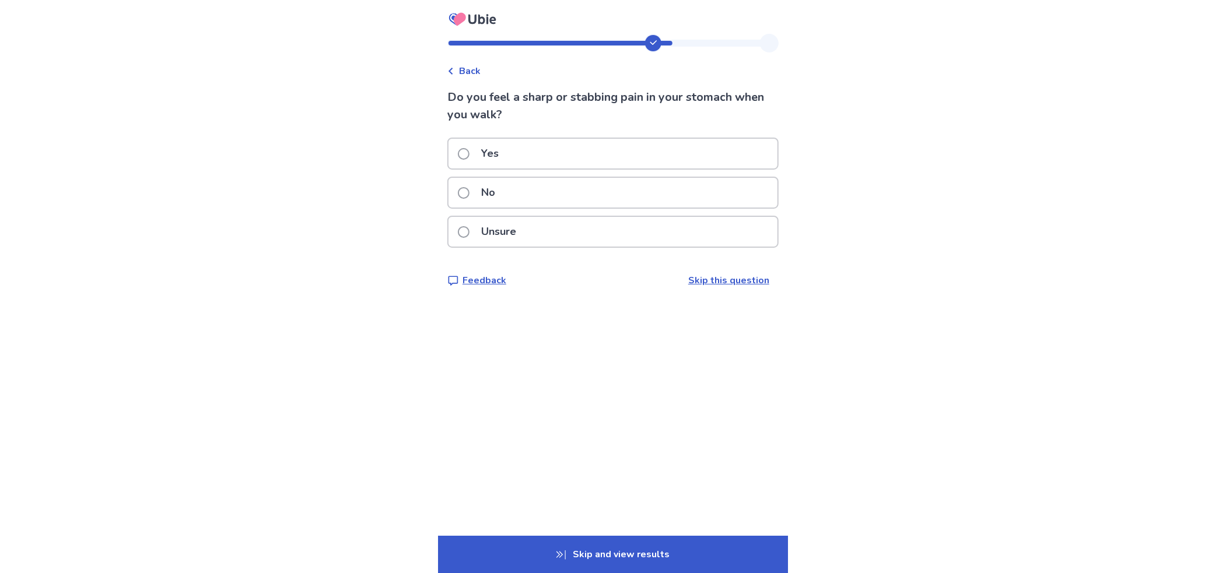
click at [539, 189] on div "No" at bounding box center [613, 193] width 329 height 30
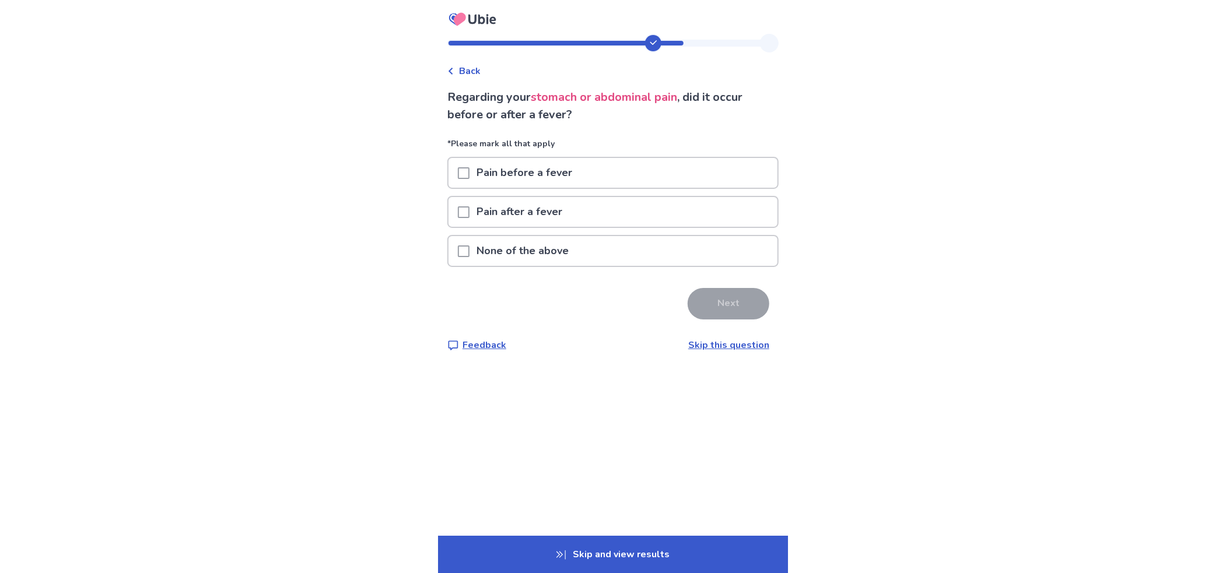
click at [546, 246] on p "None of the above" at bounding box center [523, 251] width 106 height 30
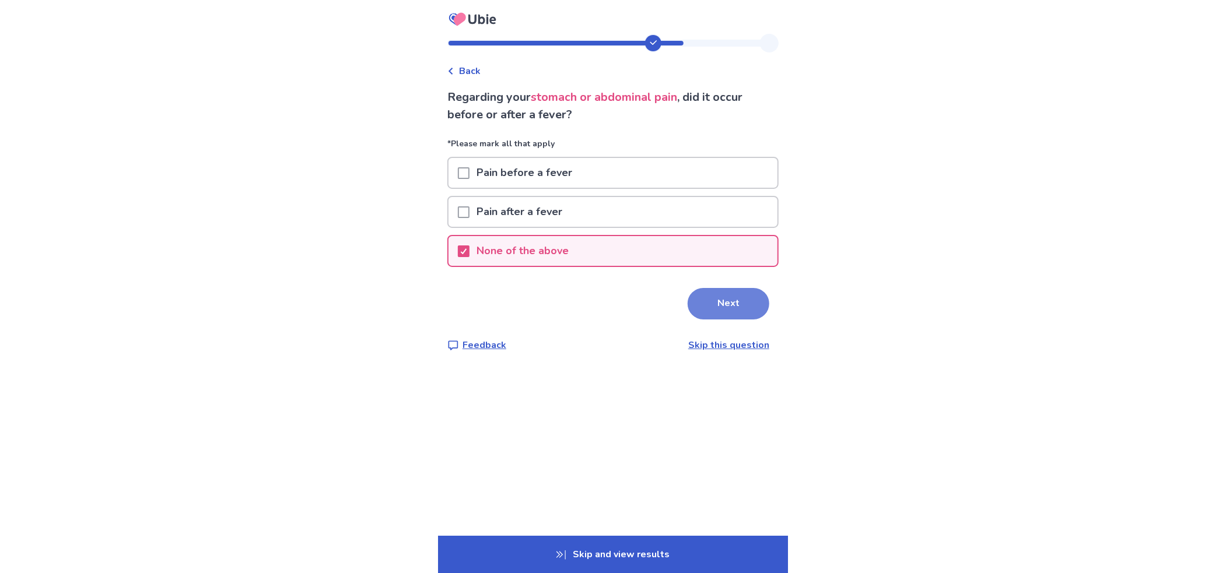
click at [701, 305] on button "Next" at bounding box center [729, 303] width 82 height 31
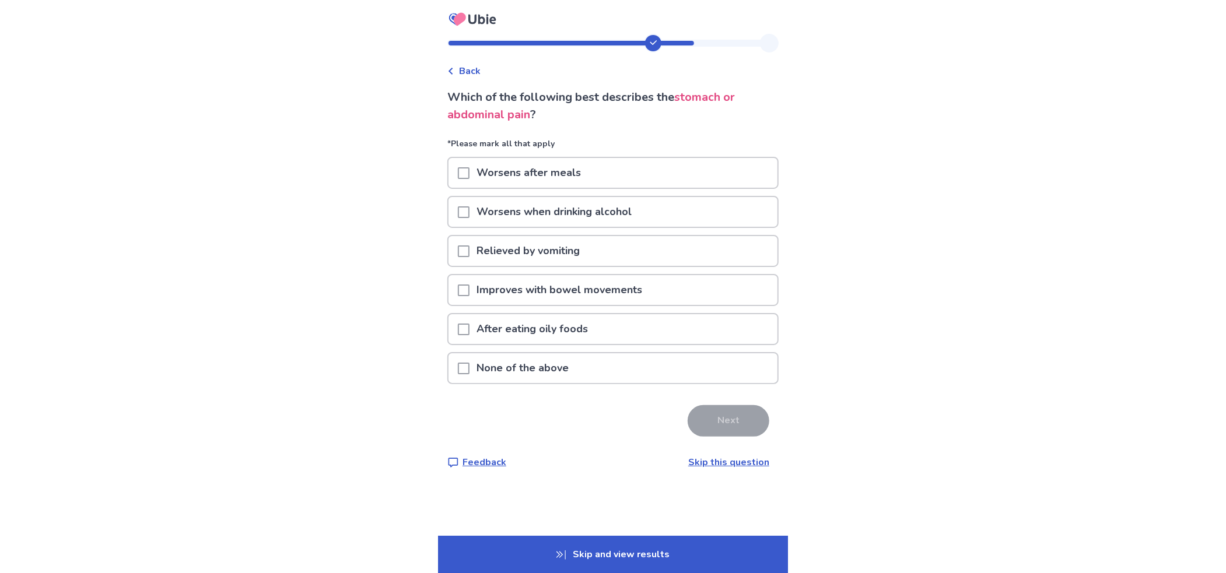
click at [669, 368] on div "None of the above" at bounding box center [613, 368] width 329 height 30
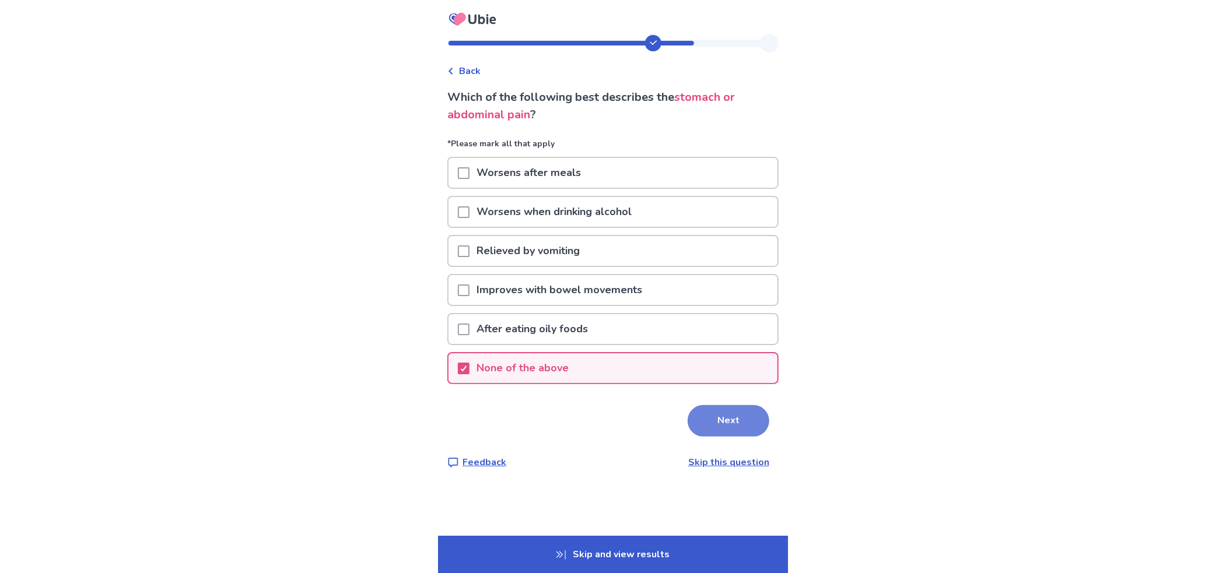
click at [727, 410] on button "Next" at bounding box center [729, 420] width 82 height 31
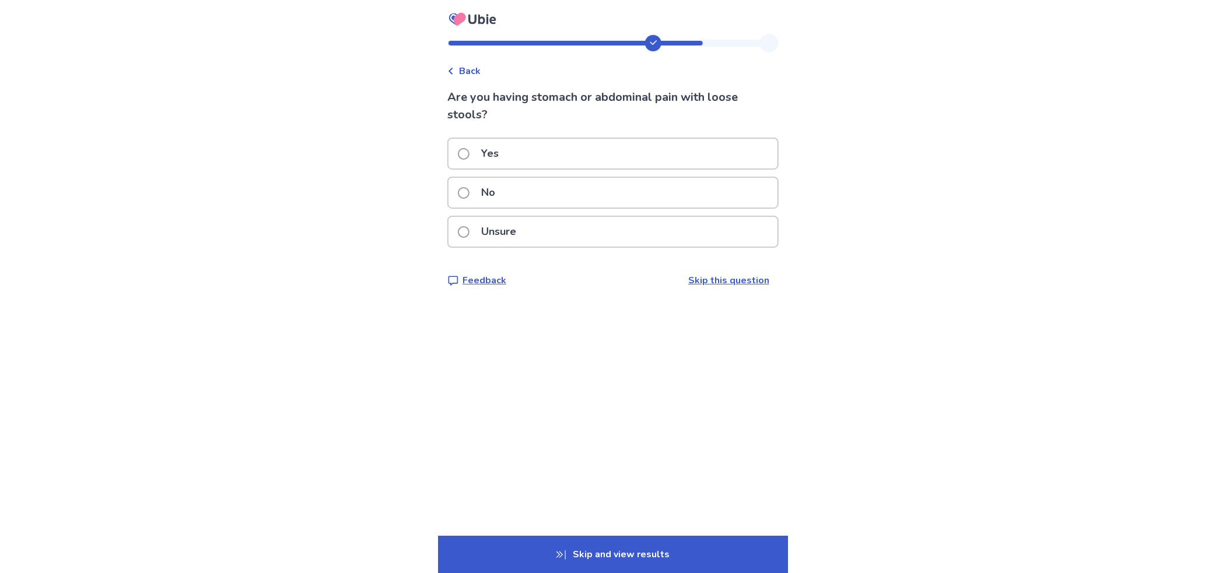
click at [534, 184] on div "No" at bounding box center [613, 193] width 329 height 30
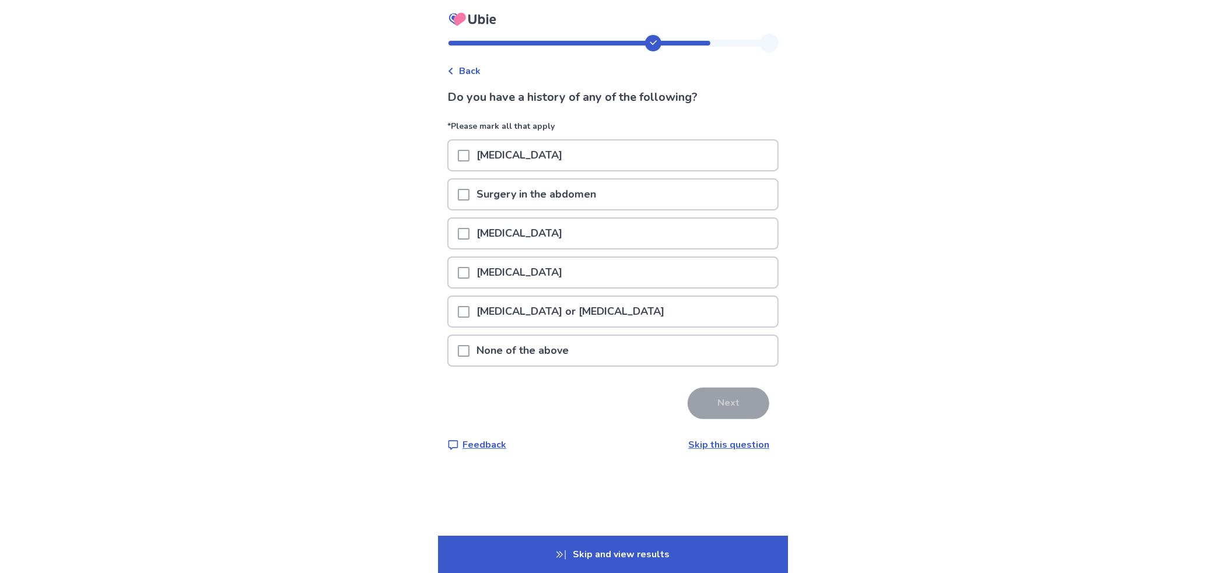
click at [548, 192] on p "Surgery in the abdomen" at bounding box center [537, 195] width 134 height 30
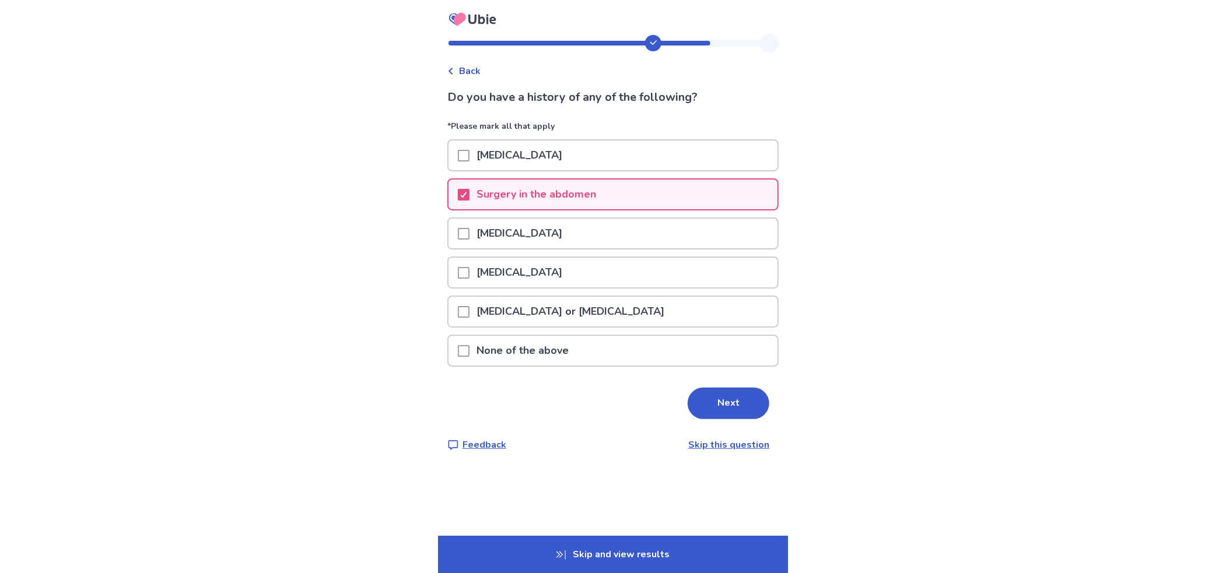
click at [580, 303] on p "[MEDICAL_DATA] or [MEDICAL_DATA]" at bounding box center [571, 312] width 202 height 30
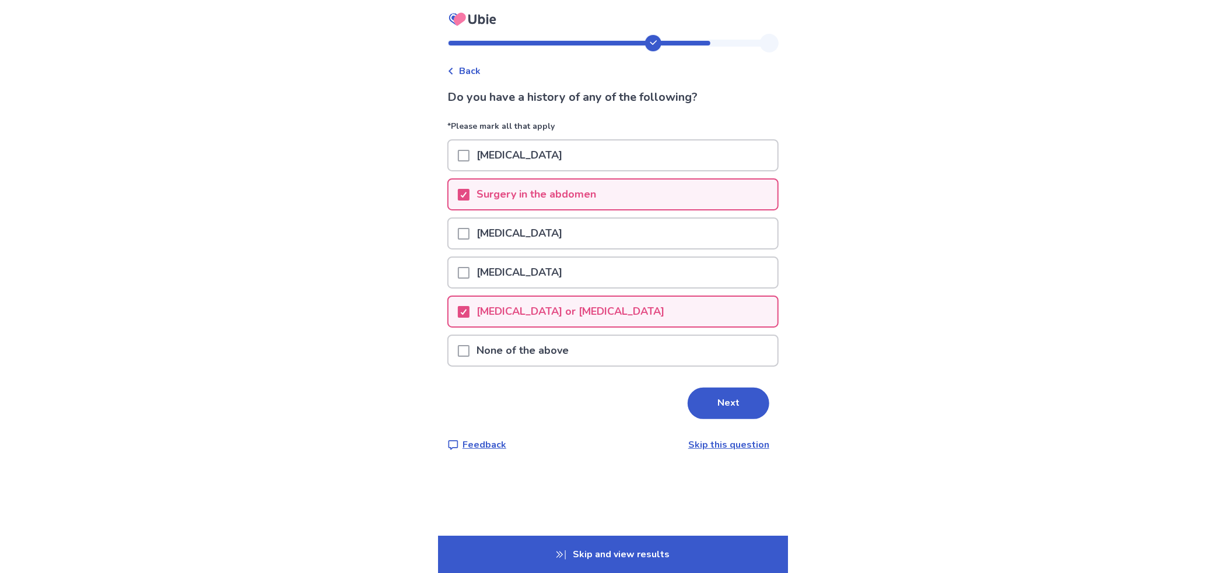
click at [581, 311] on p "[MEDICAL_DATA] or [MEDICAL_DATA]" at bounding box center [571, 312] width 202 height 30
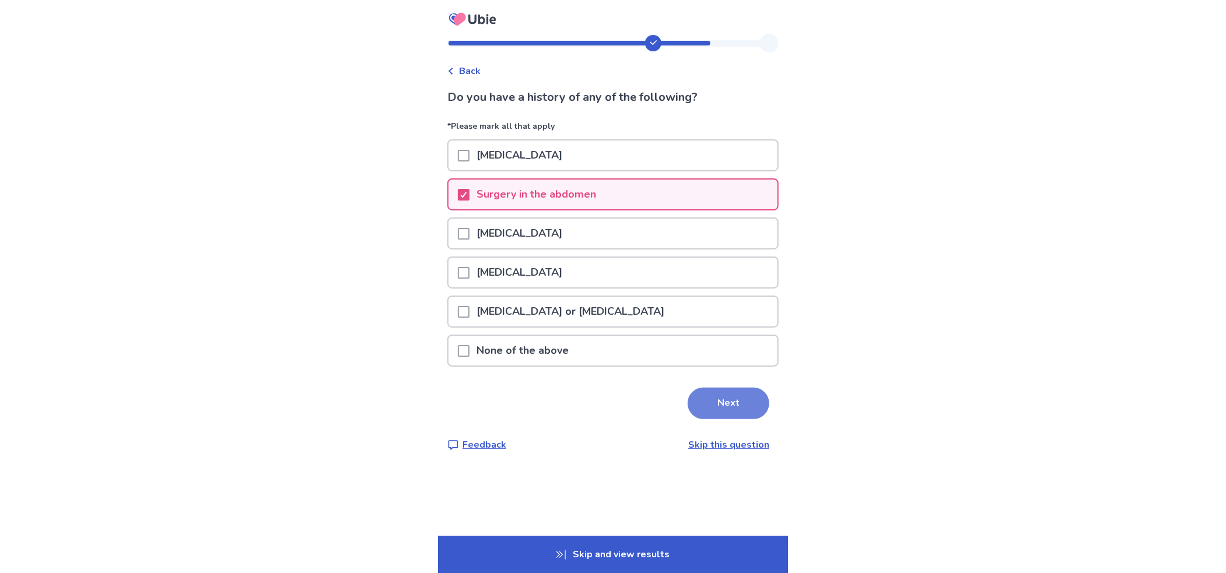
click at [712, 405] on button "Next" at bounding box center [729, 403] width 82 height 31
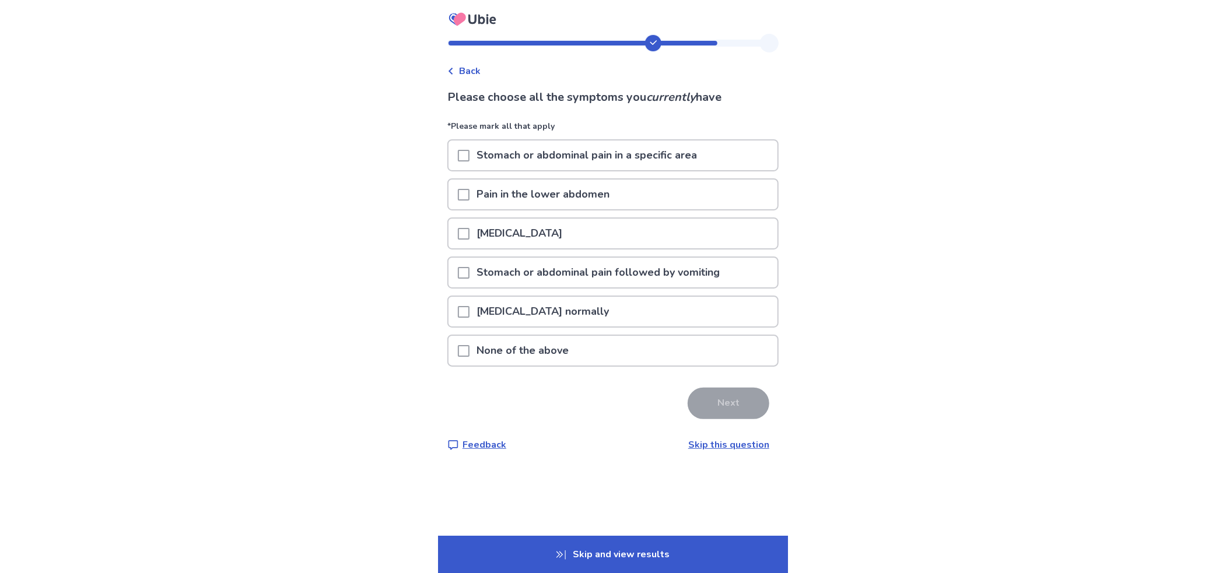
click at [552, 155] on p "Stomach or abdominal pain in a specific area" at bounding box center [587, 156] width 234 height 30
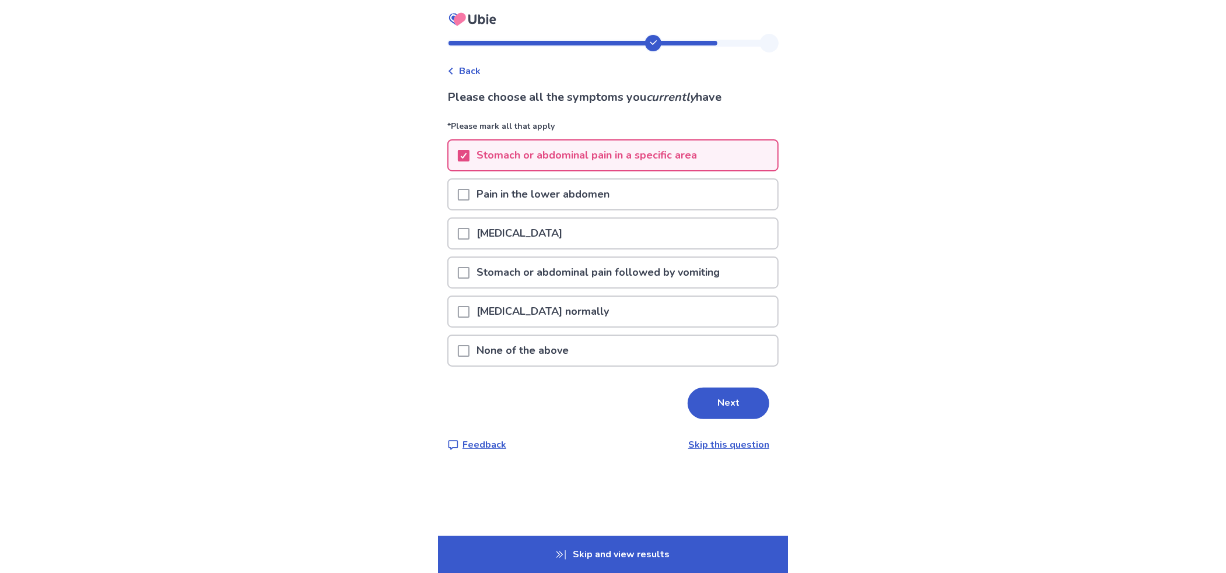
click at [538, 237] on p "[MEDICAL_DATA]" at bounding box center [520, 234] width 100 height 30
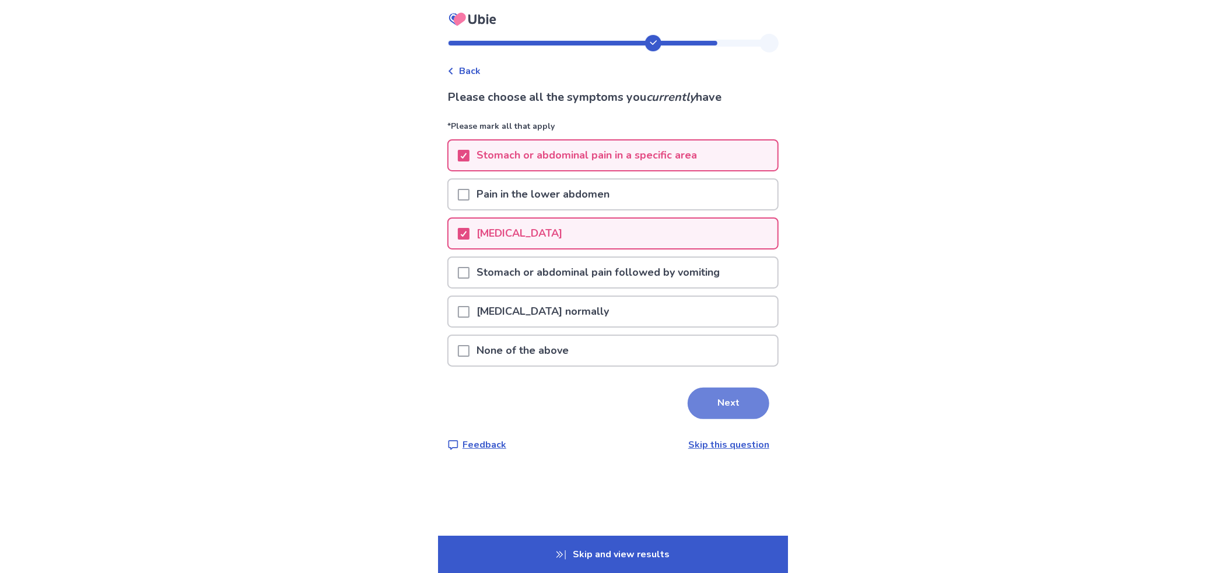
click at [719, 401] on button "Next" at bounding box center [729, 403] width 82 height 31
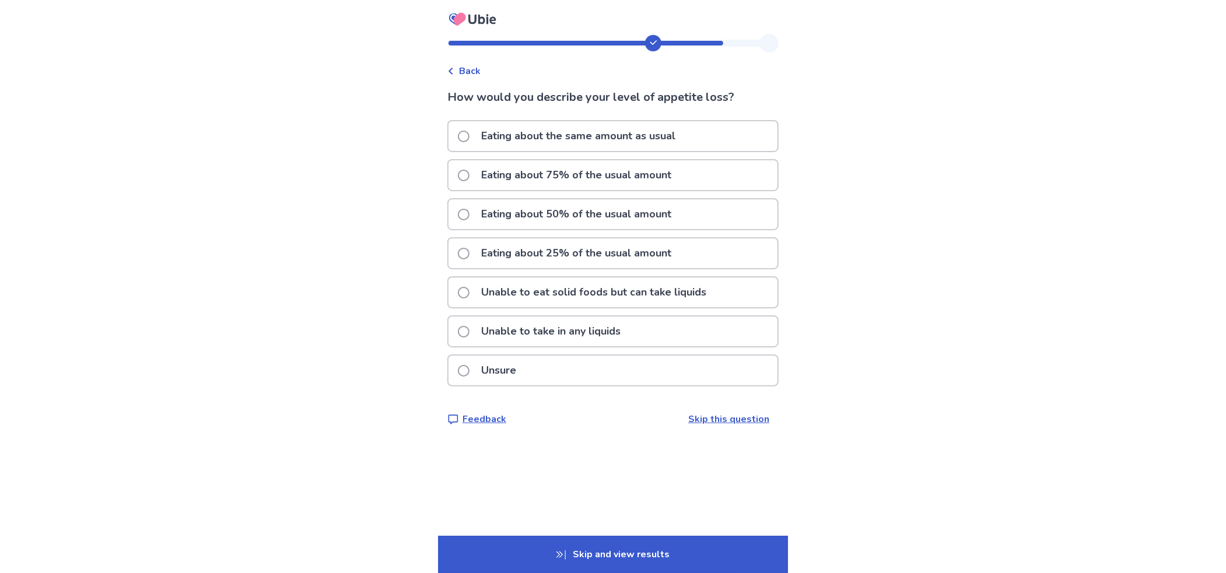
click at [523, 291] on p "Unable to eat solid foods but can take liquids" at bounding box center [593, 293] width 239 height 30
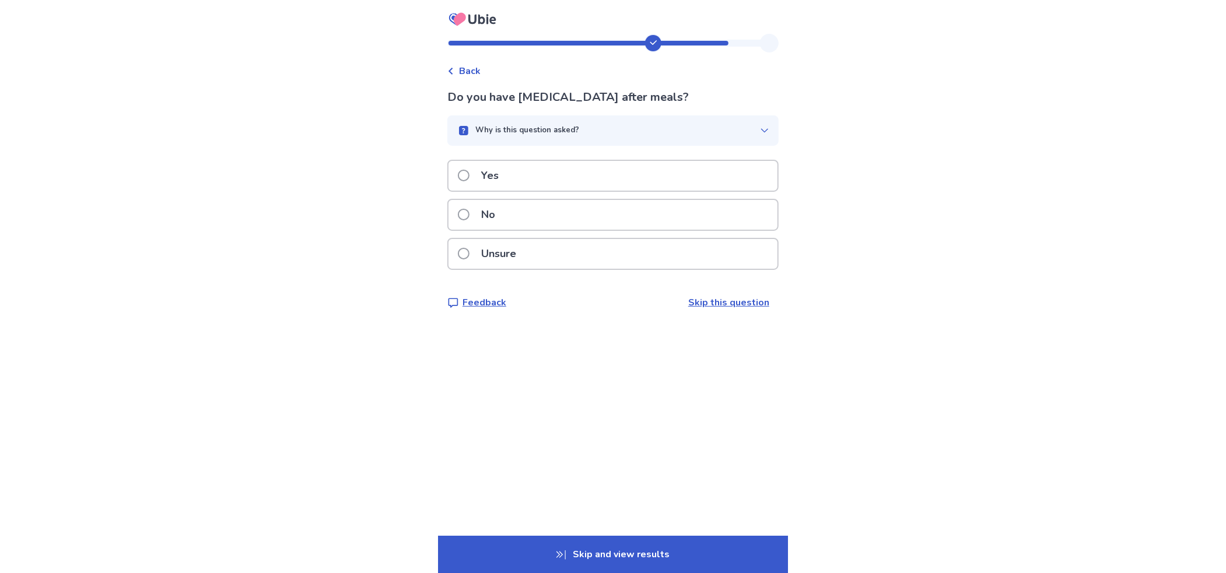
click at [544, 209] on div "No" at bounding box center [613, 215] width 329 height 30
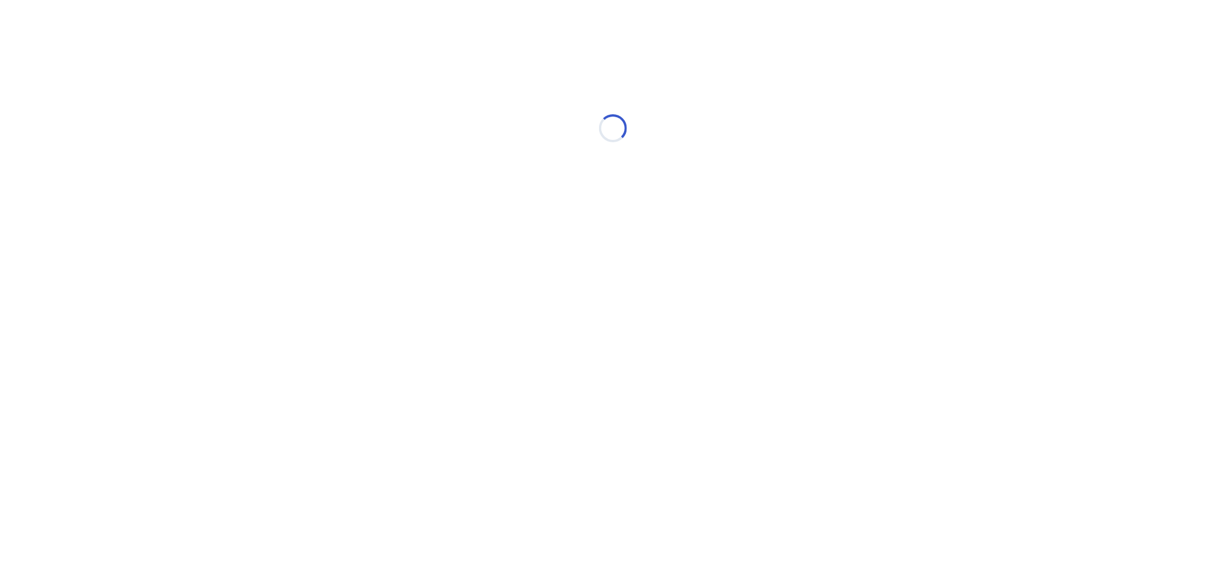
select select "*"
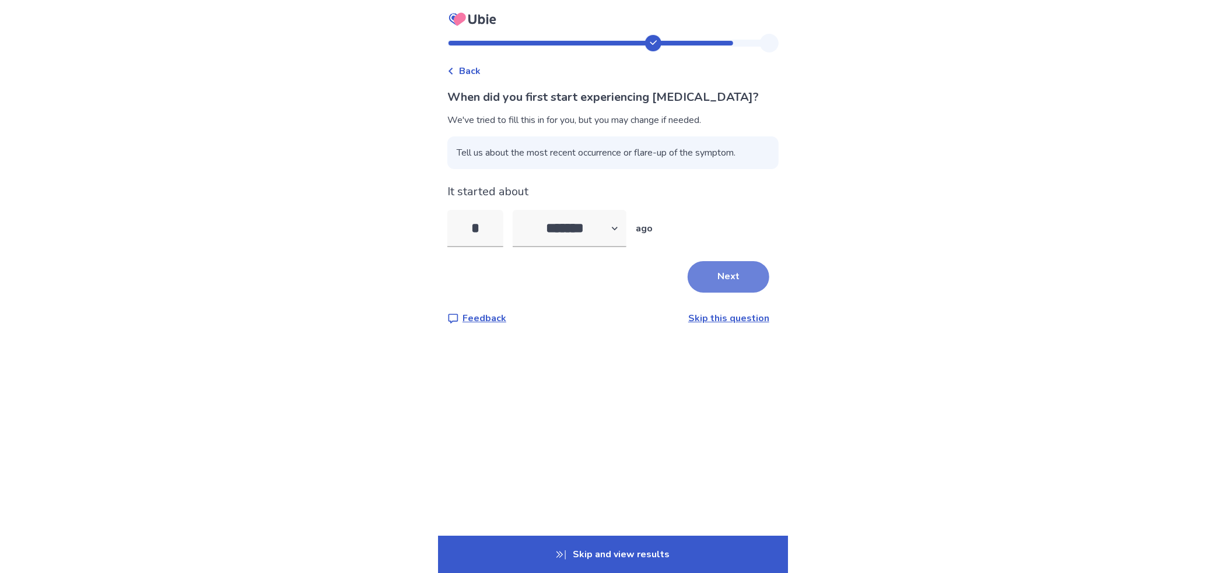
click at [718, 279] on button "Next" at bounding box center [729, 276] width 82 height 31
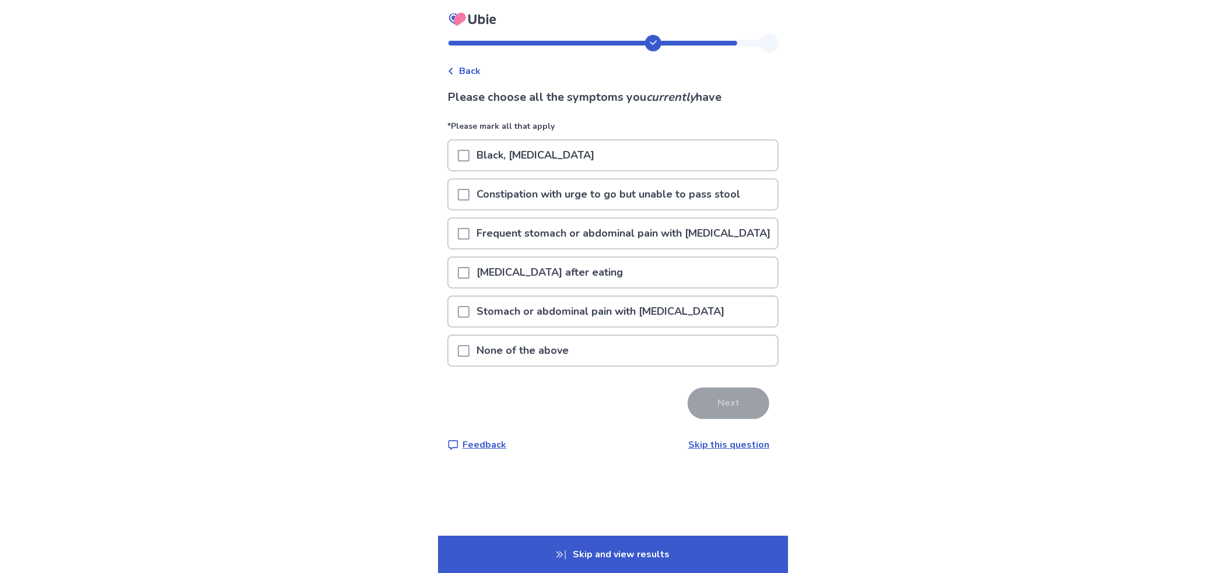
click at [544, 149] on p "Black, [MEDICAL_DATA]" at bounding box center [536, 156] width 132 height 30
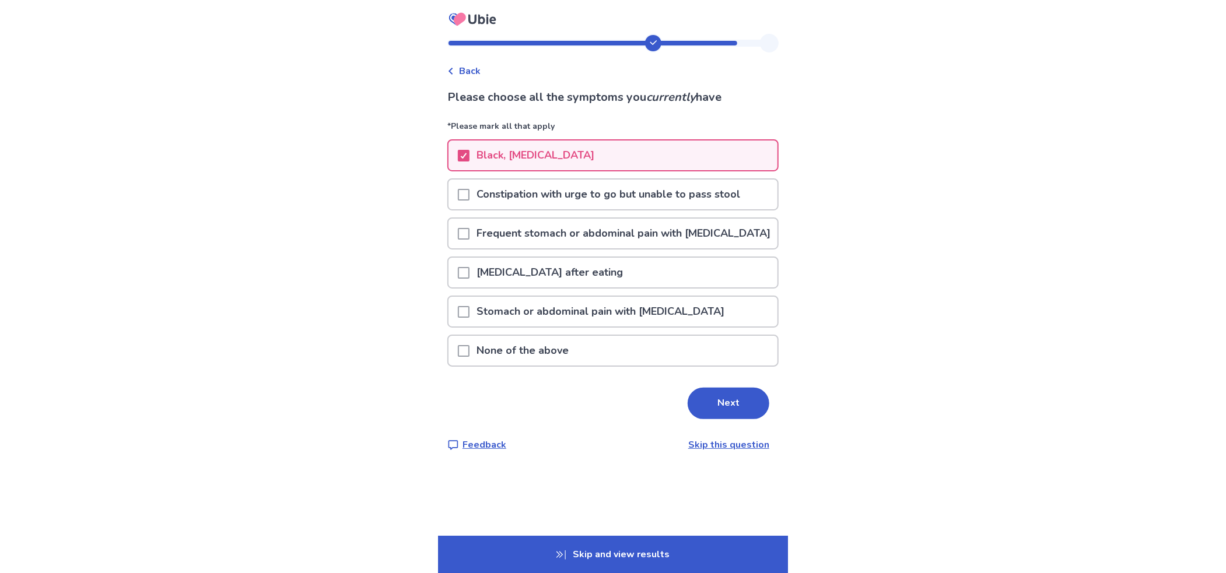
click at [544, 248] on p "Frequent stomach or abdominal pain with [MEDICAL_DATA]" at bounding box center [624, 234] width 308 height 30
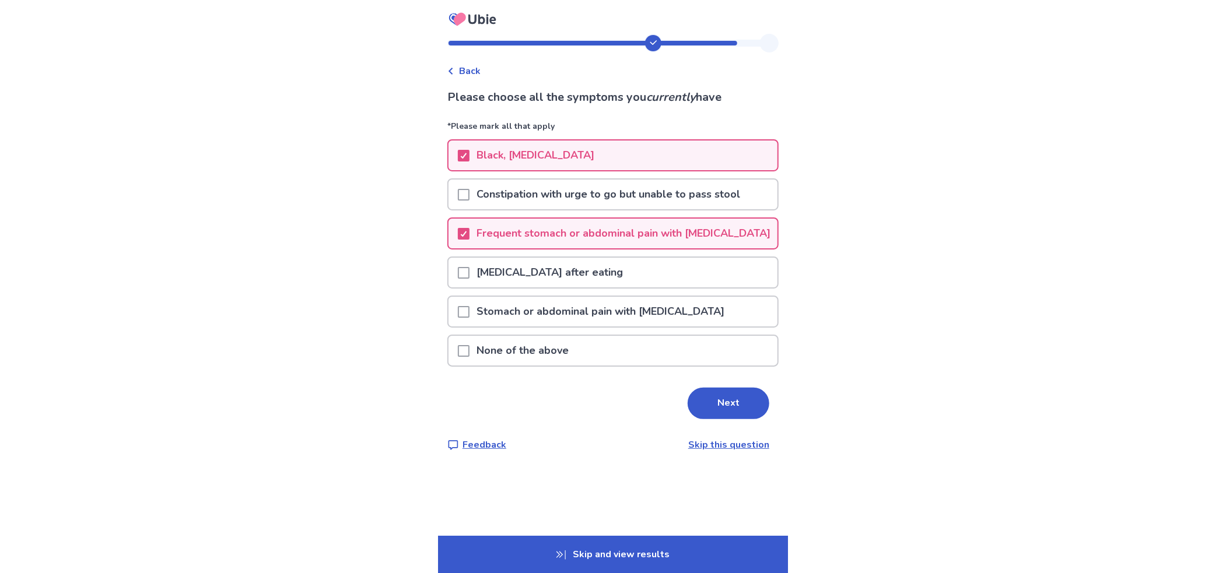
click at [611, 324] on p "Stomach or abdominal pain with [MEDICAL_DATA]" at bounding box center [601, 312] width 262 height 30
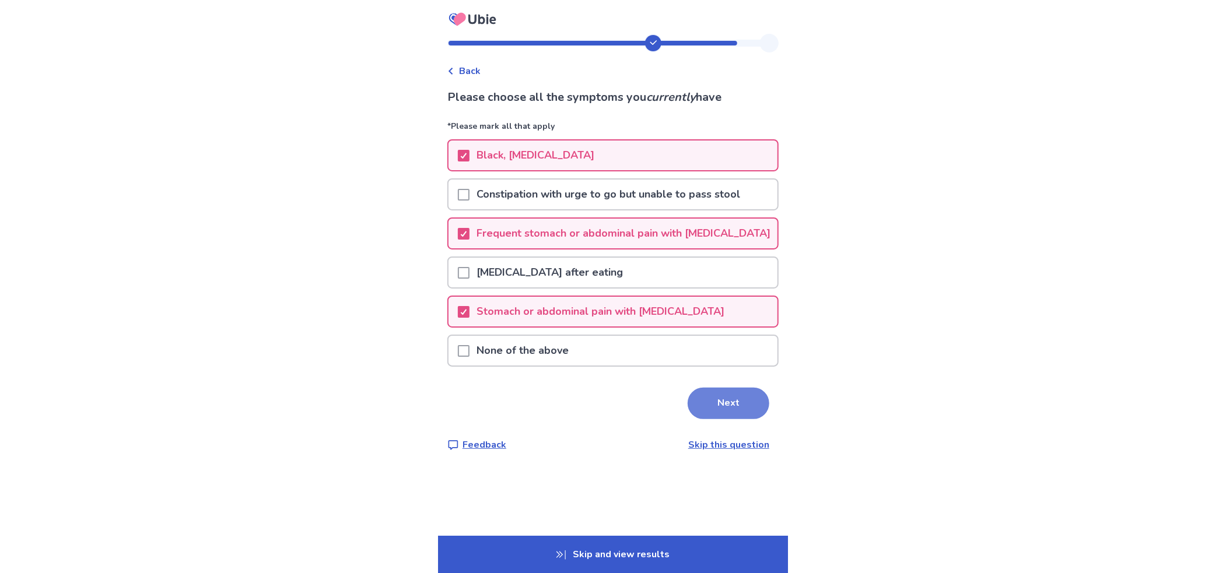
click at [712, 415] on button "Next" at bounding box center [729, 403] width 82 height 31
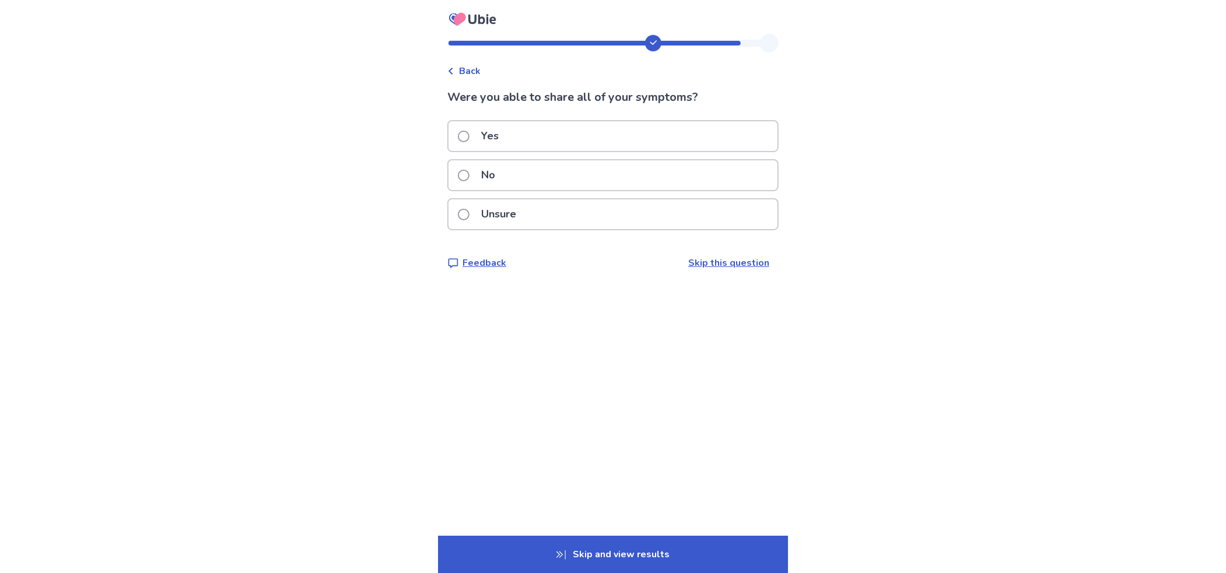
click at [547, 132] on div "Yes" at bounding box center [613, 136] width 329 height 30
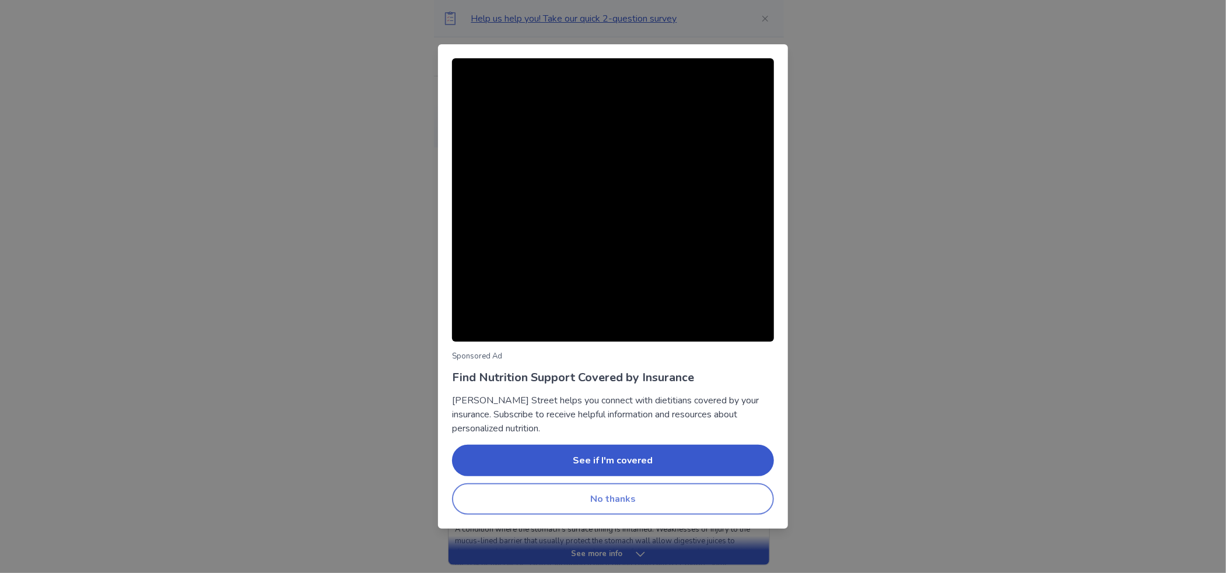
click at [619, 499] on button "No thanks" at bounding box center [613, 499] width 322 height 31
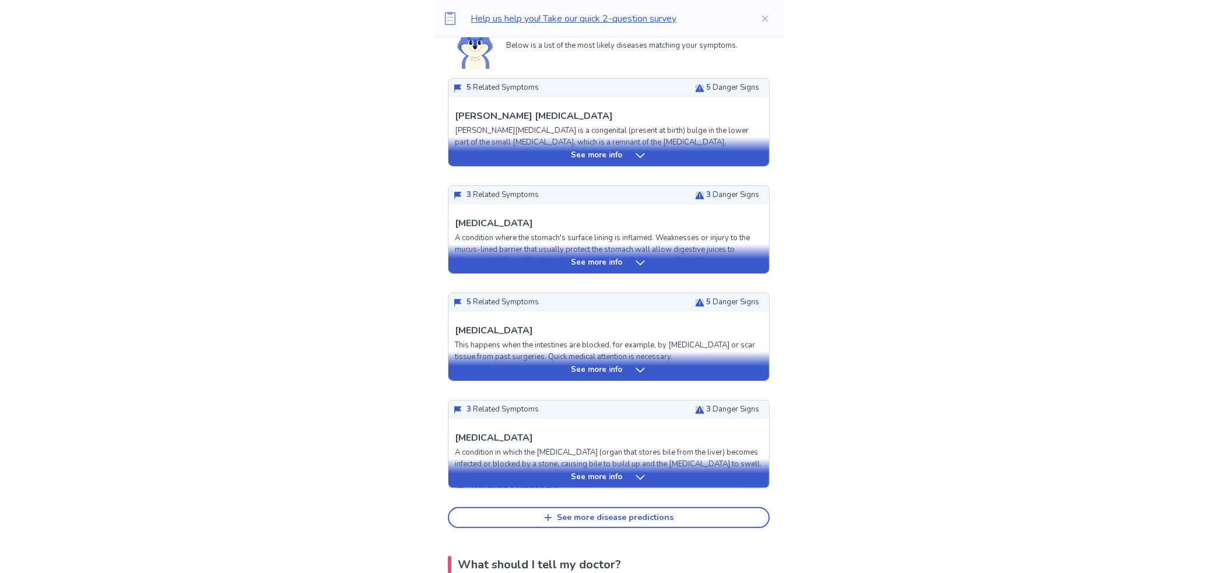
scroll to position [350, 0]
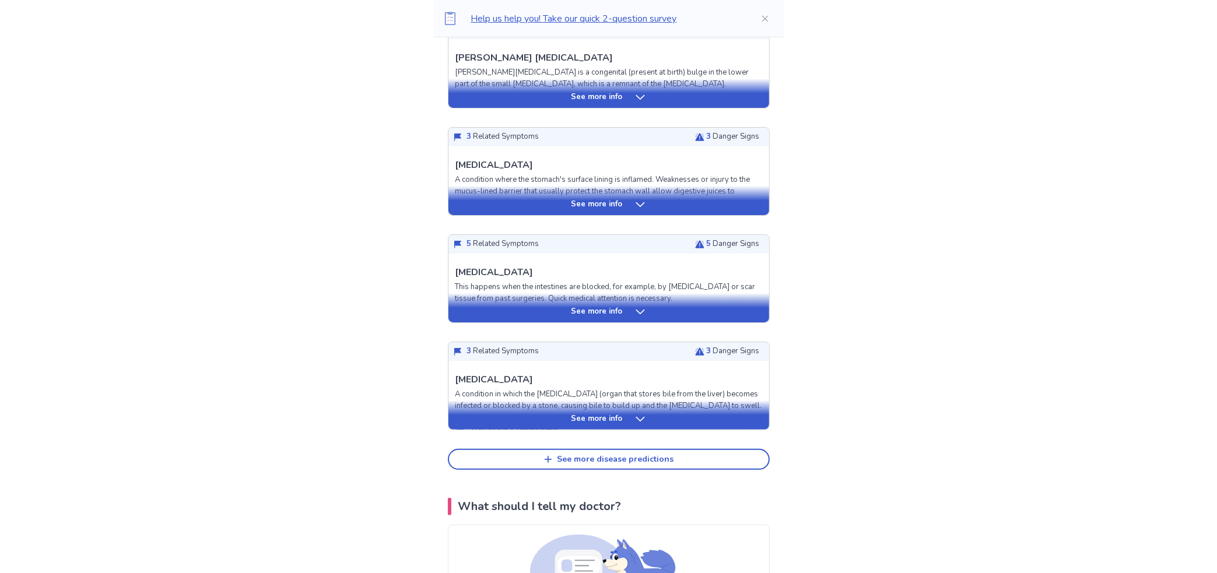
click at [611, 419] on p "See more info" at bounding box center [597, 420] width 51 height 12
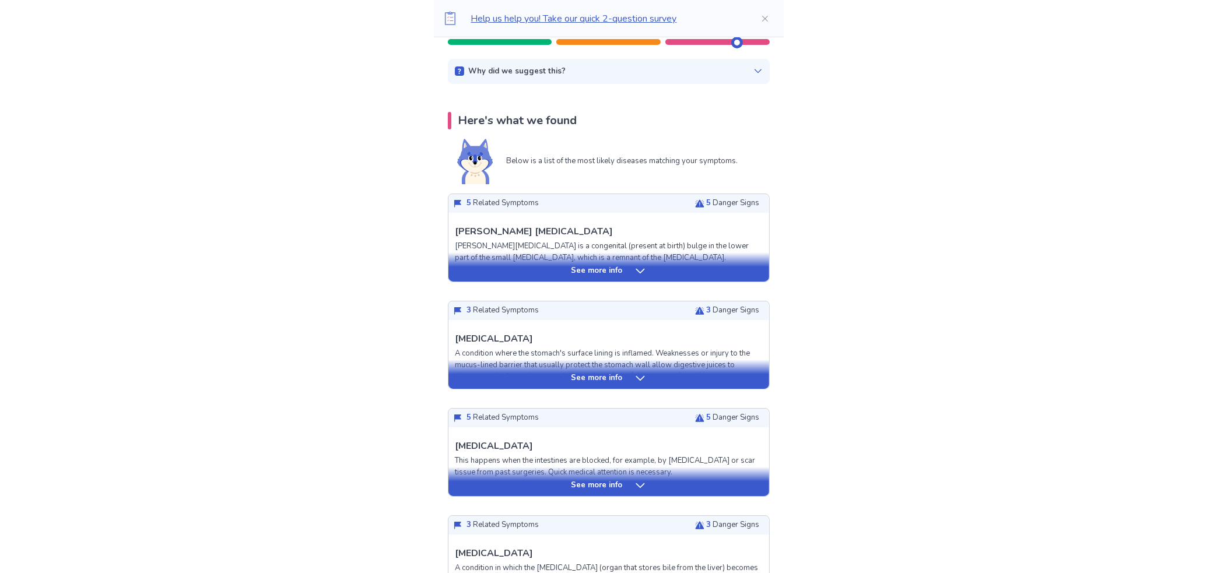
scroll to position [175, 0]
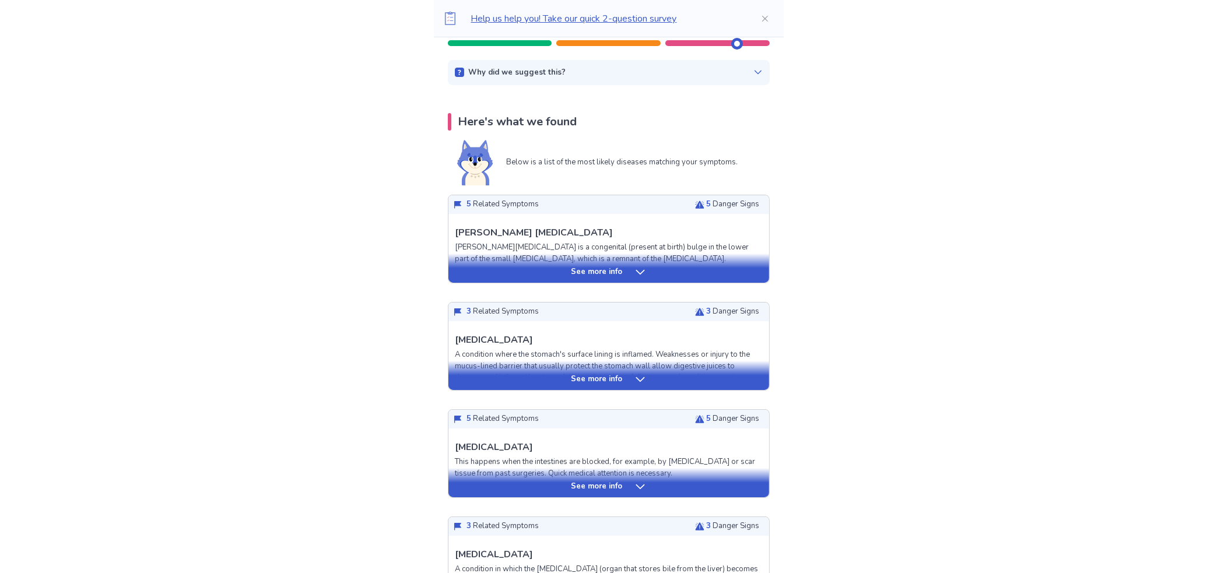
click at [499, 387] on div "See more info" at bounding box center [609, 375] width 321 height 29
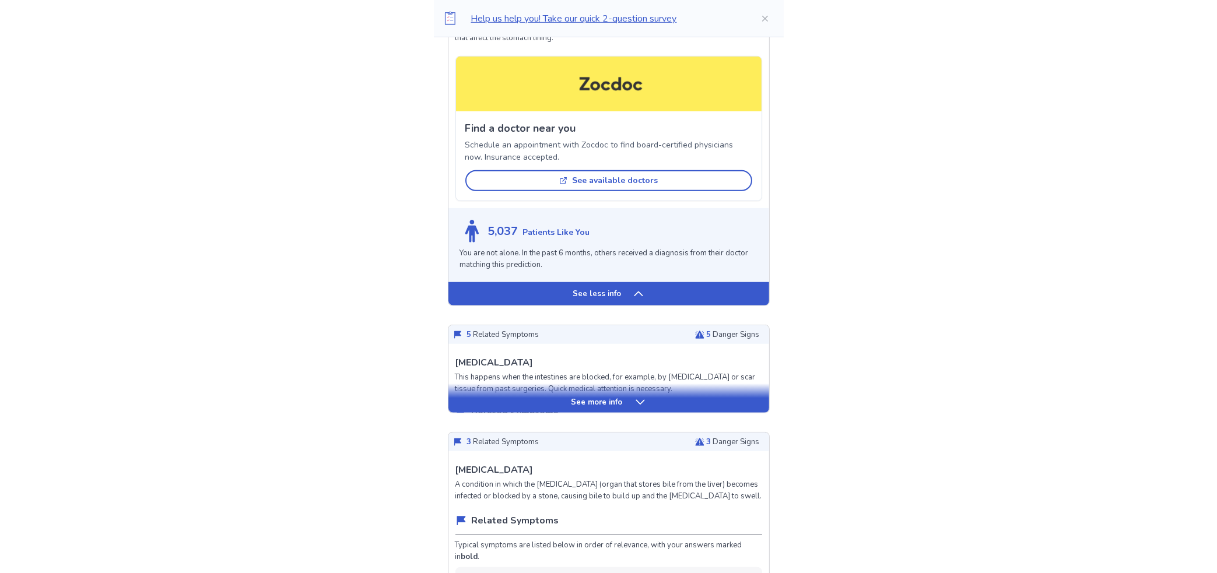
scroll to position [992, 0]
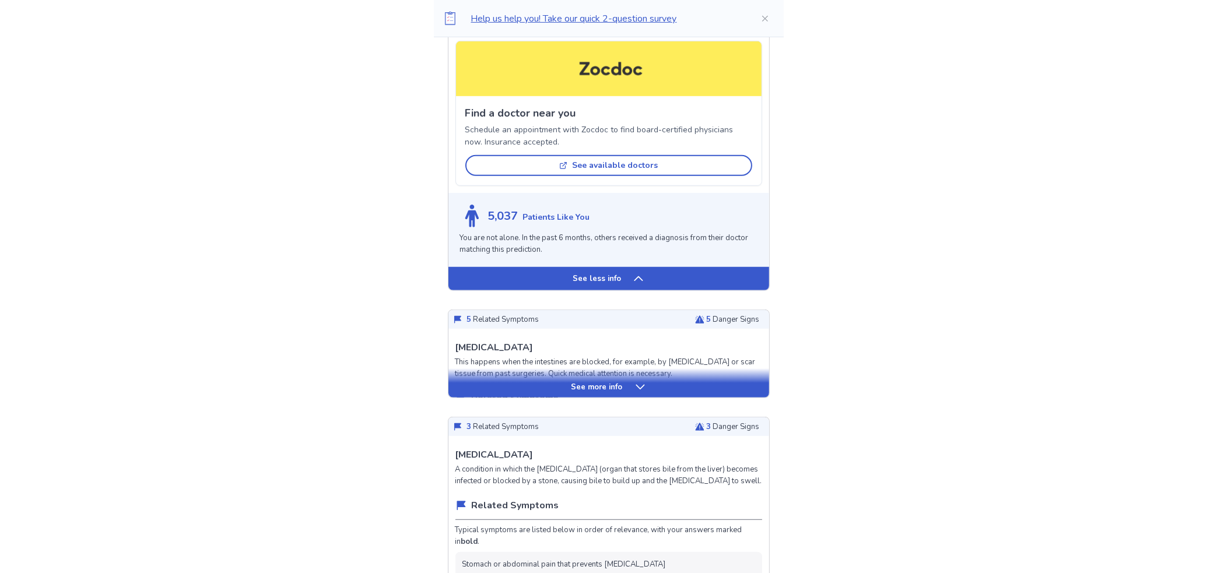
click at [555, 270] on div "See less info" at bounding box center [609, 278] width 321 height 23
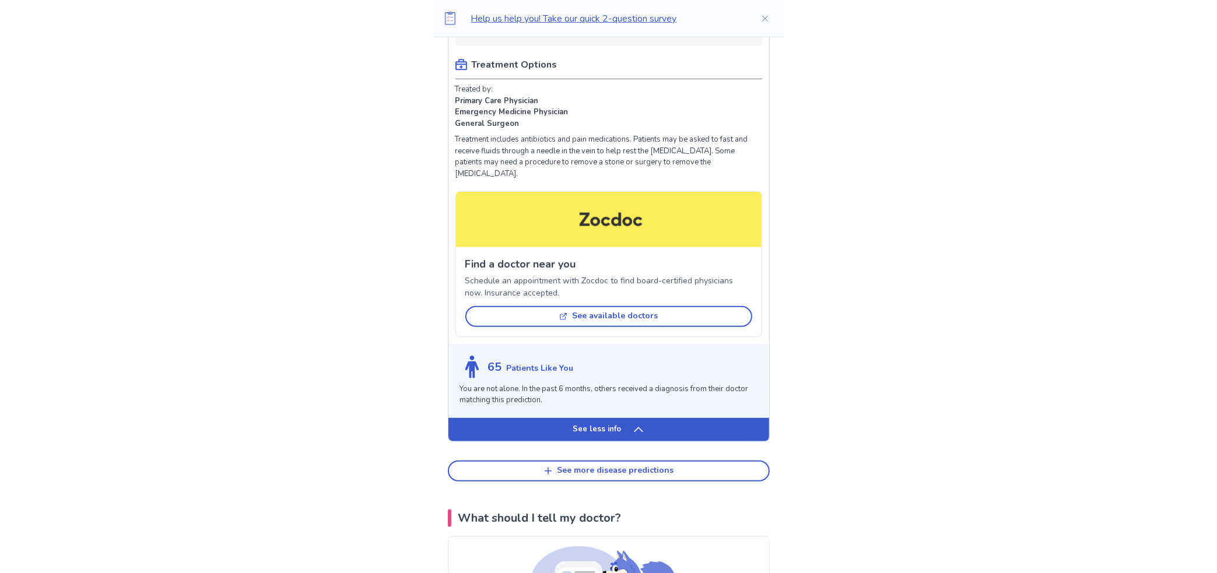
click at [589, 442] on div "See less info" at bounding box center [609, 429] width 321 height 23
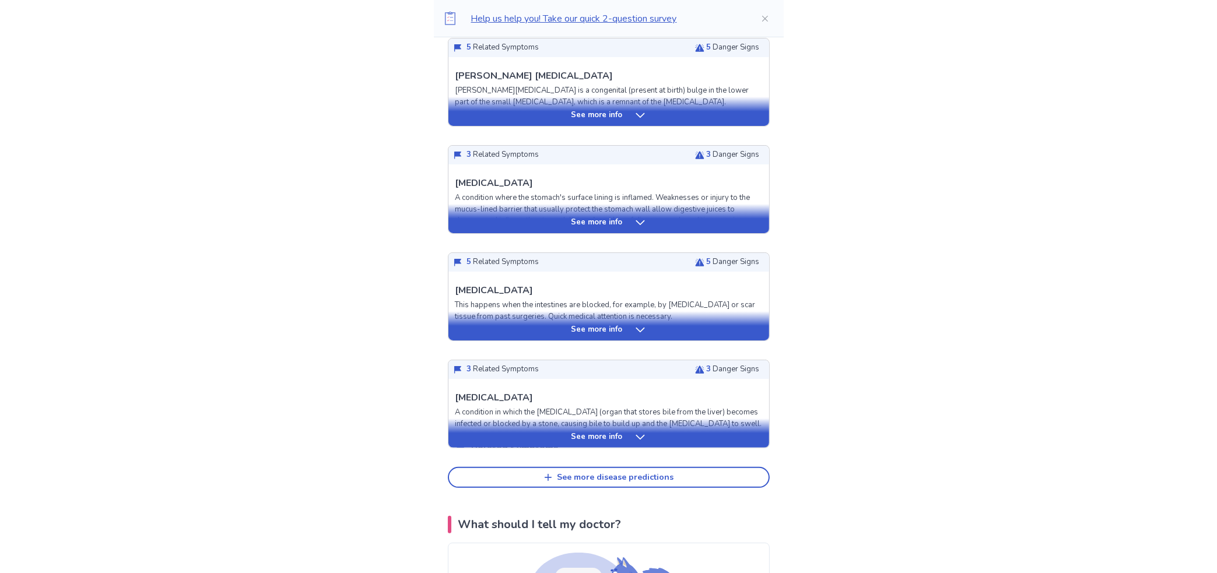
scroll to position [274, 0]
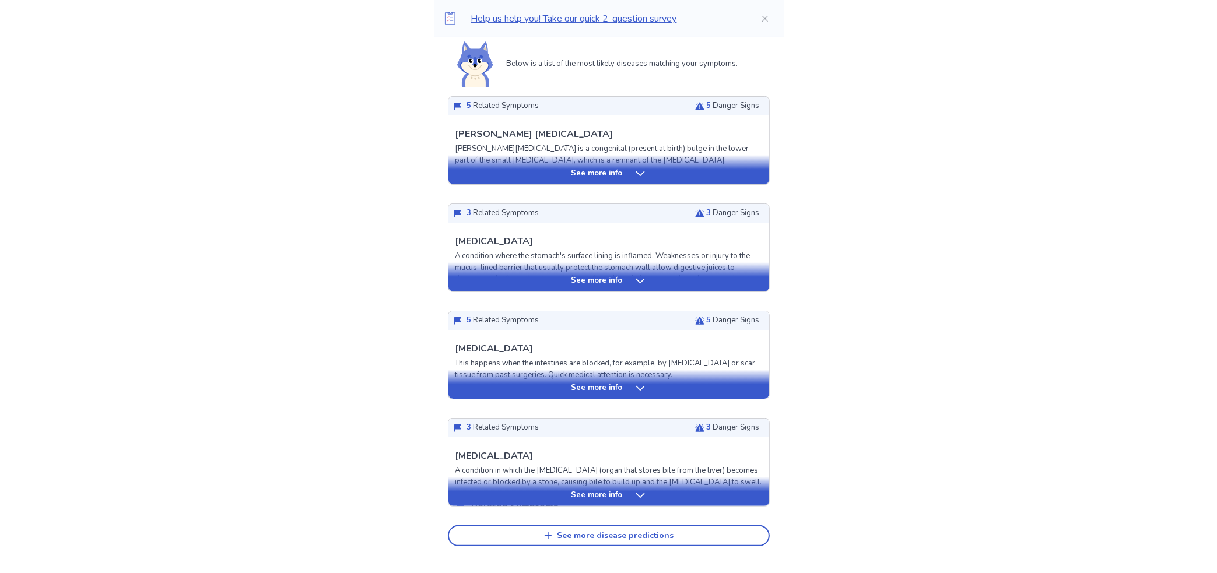
click at [551, 391] on div "See more info" at bounding box center [609, 389] width 321 height 12
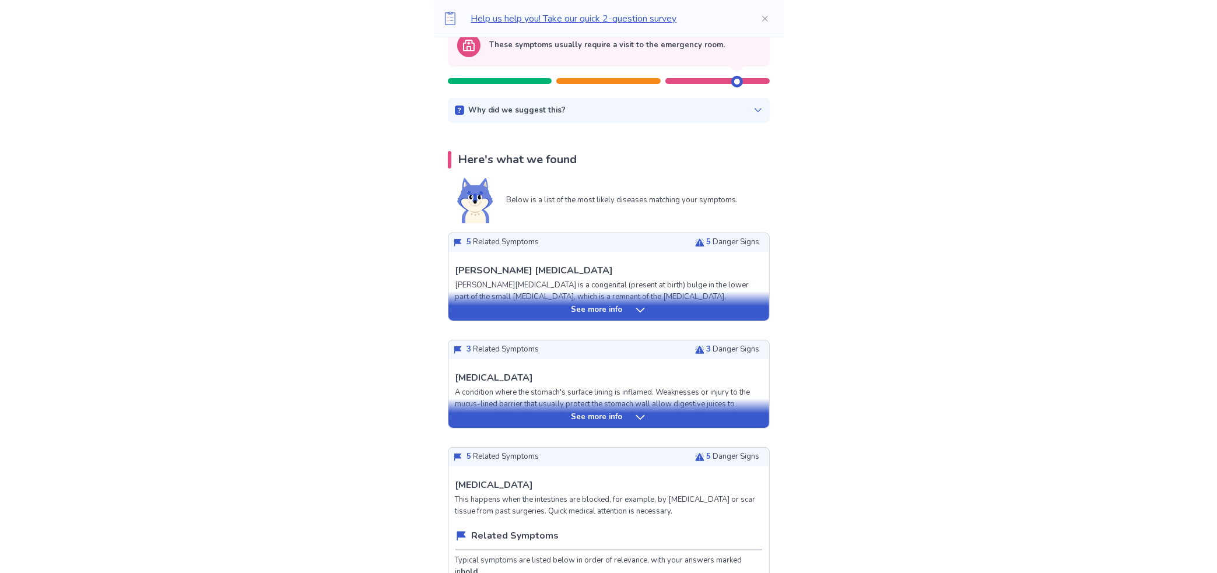
scroll to position [99, 0]
